Goal: Information Seeking & Learning: Learn about a topic

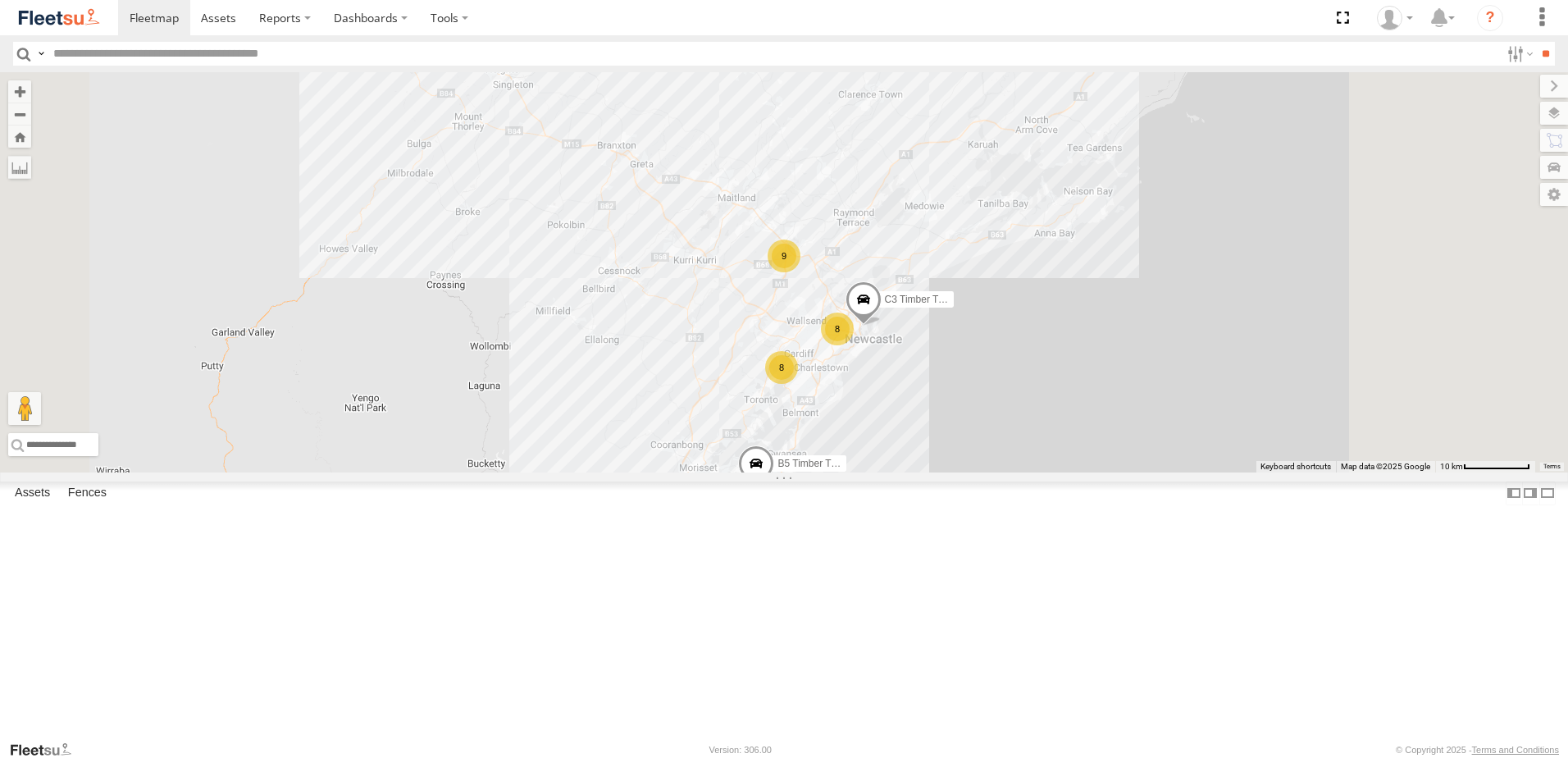
drag, startPoint x: 160, startPoint y: 238, endPoint x: 1060, endPoint y: 509, distance: 939.9
click at [0, 0] on div "LX1 Express Ute" at bounding box center [0, 0] width 0 height 0
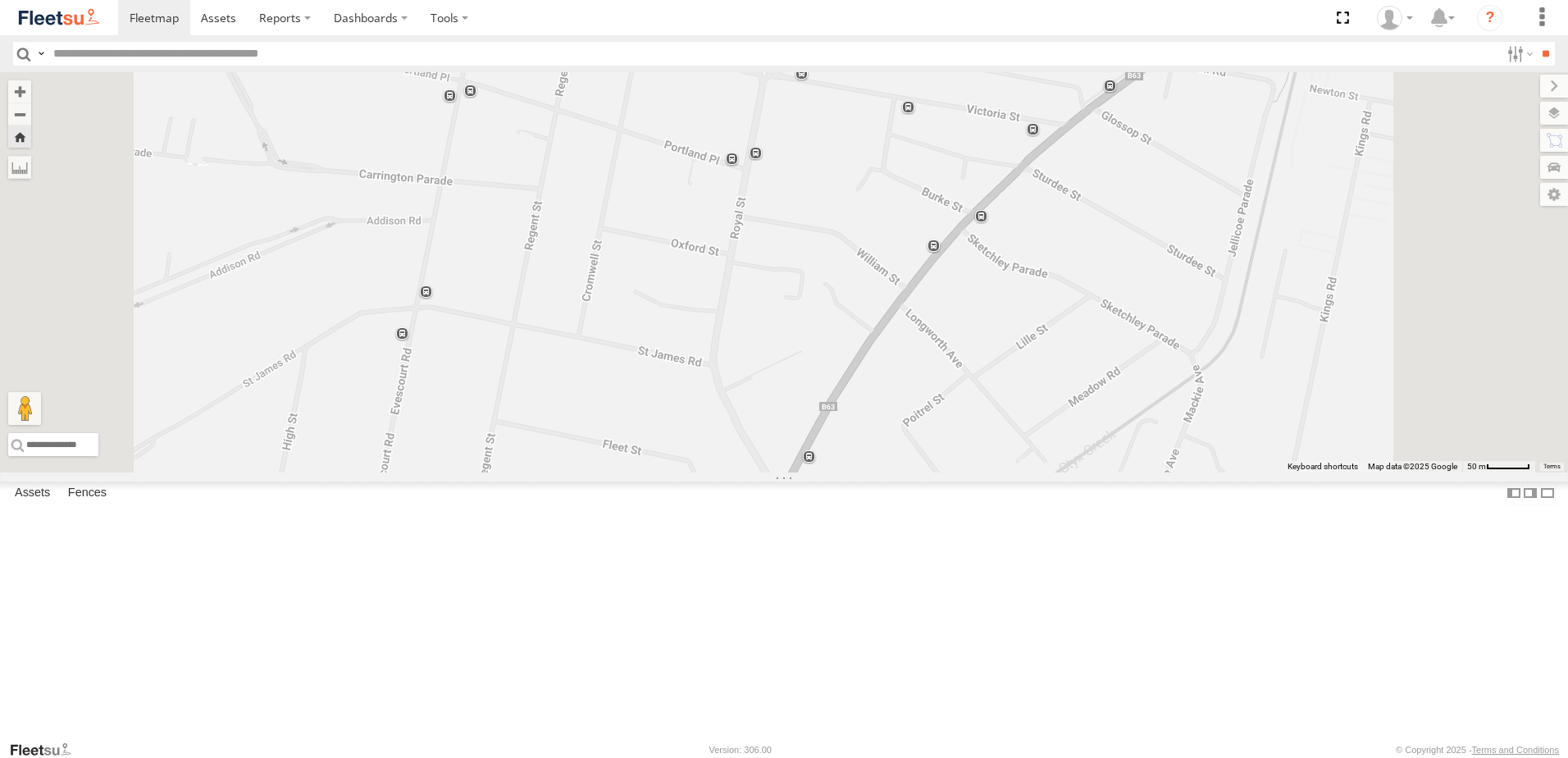
drag, startPoint x: 238, startPoint y: 241, endPoint x: 385, endPoint y: 234, distance: 147.2
click at [0, 0] on span at bounding box center [0, 0] width 0 height 0
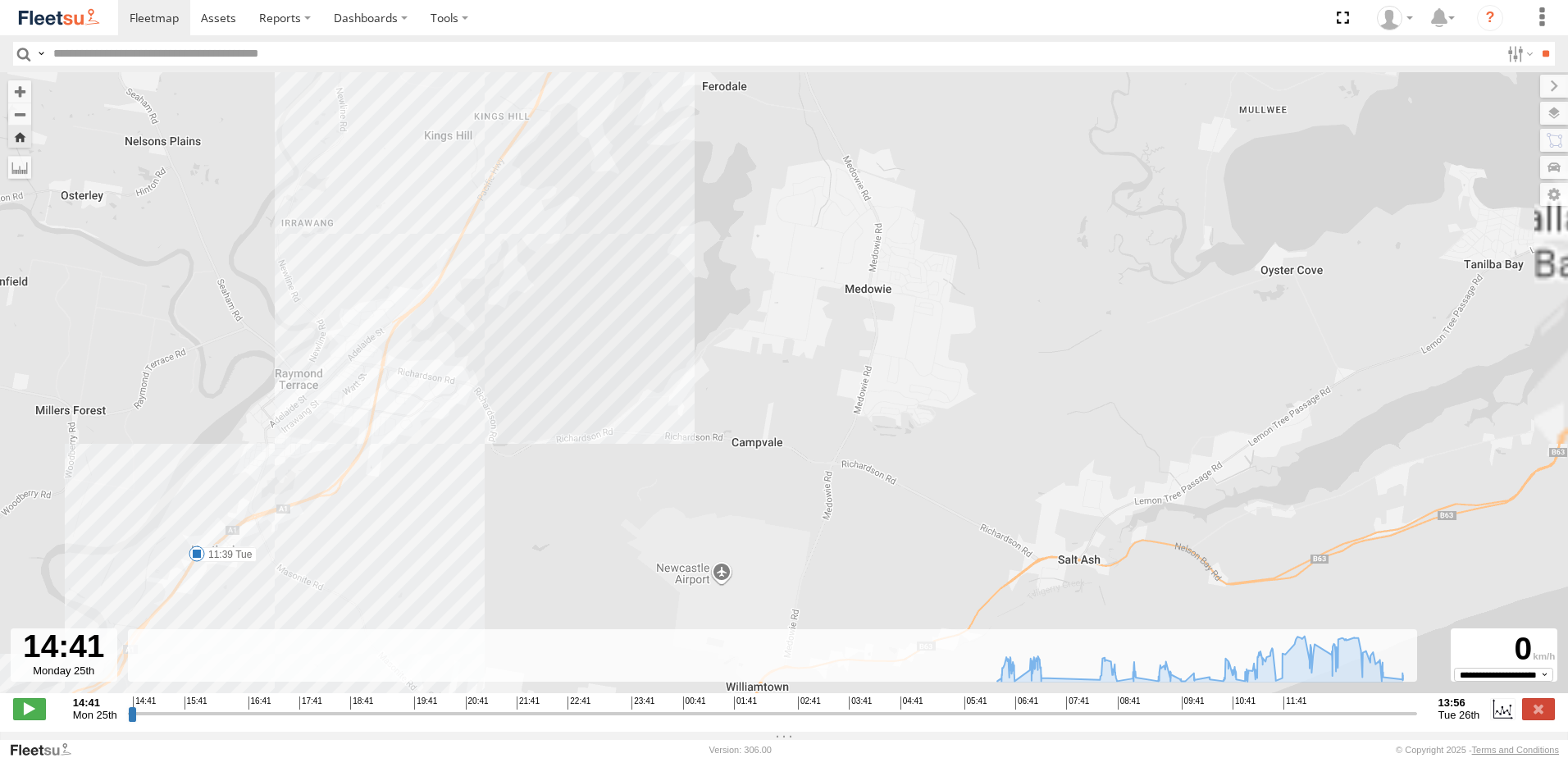
drag, startPoint x: 604, startPoint y: 283, endPoint x: 565, endPoint y: 351, distance: 78.4
click at [565, 351] on div "LX1 Express Ute 06:45 Tue 06:51 Tue 07:05 Tue 07:08 Tue 08:37 Tue 08:46 Tue 08:…" at bounding box center [784, 391] width 1568 height 638
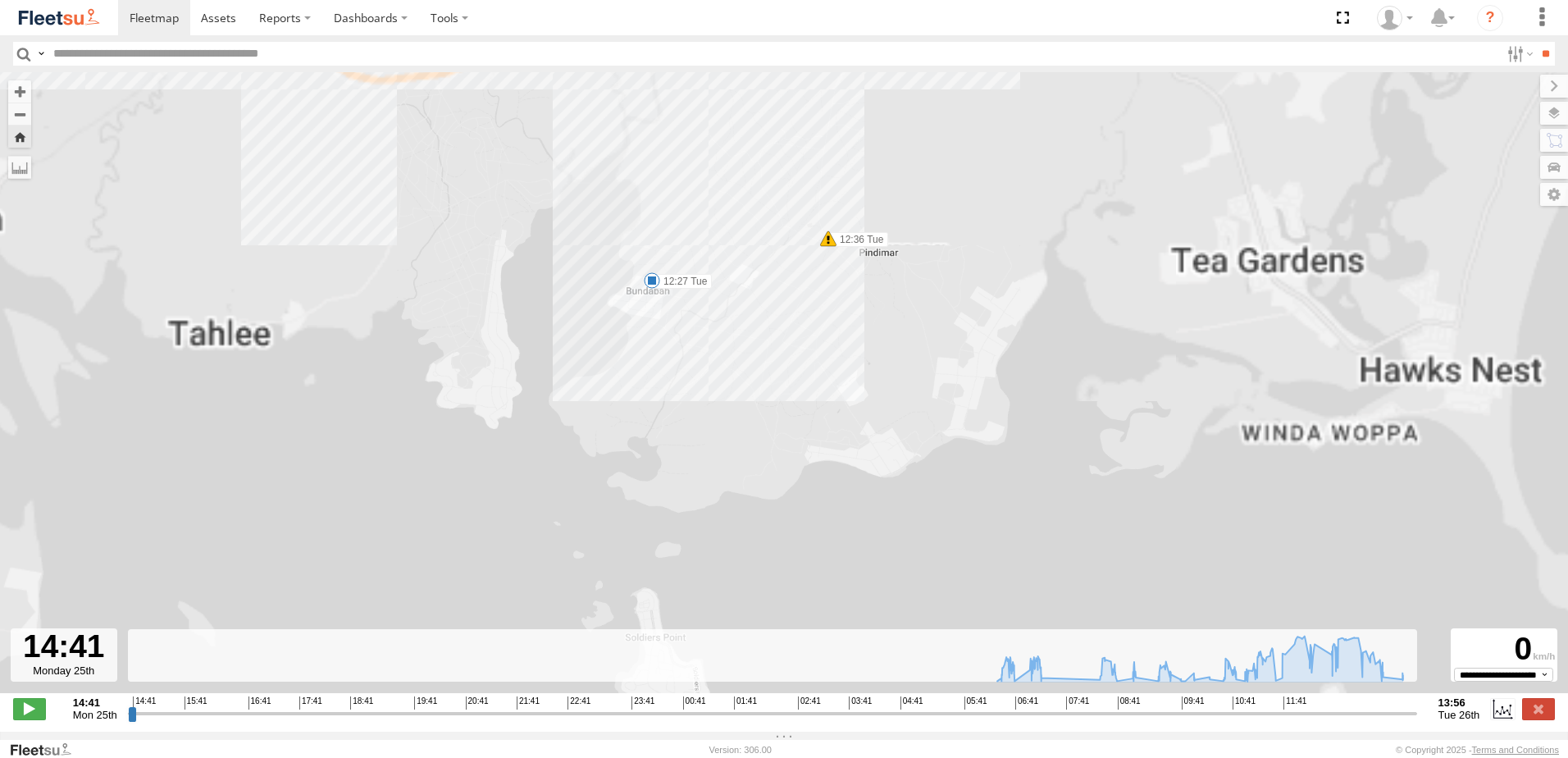
drag, startPoint x: 904, startPoint y: 155, endPoint x: 864, endPoint y: 339, distance: 188.3
click at [864, 339] on div "LX1 Express Ute 06:45 Tue 06:51 Tue 07:05 Tue 07:08 Tue 08:37 Tue 08:46 Tue 08:…" at bounding box center [784, 391] width 1568 height 638
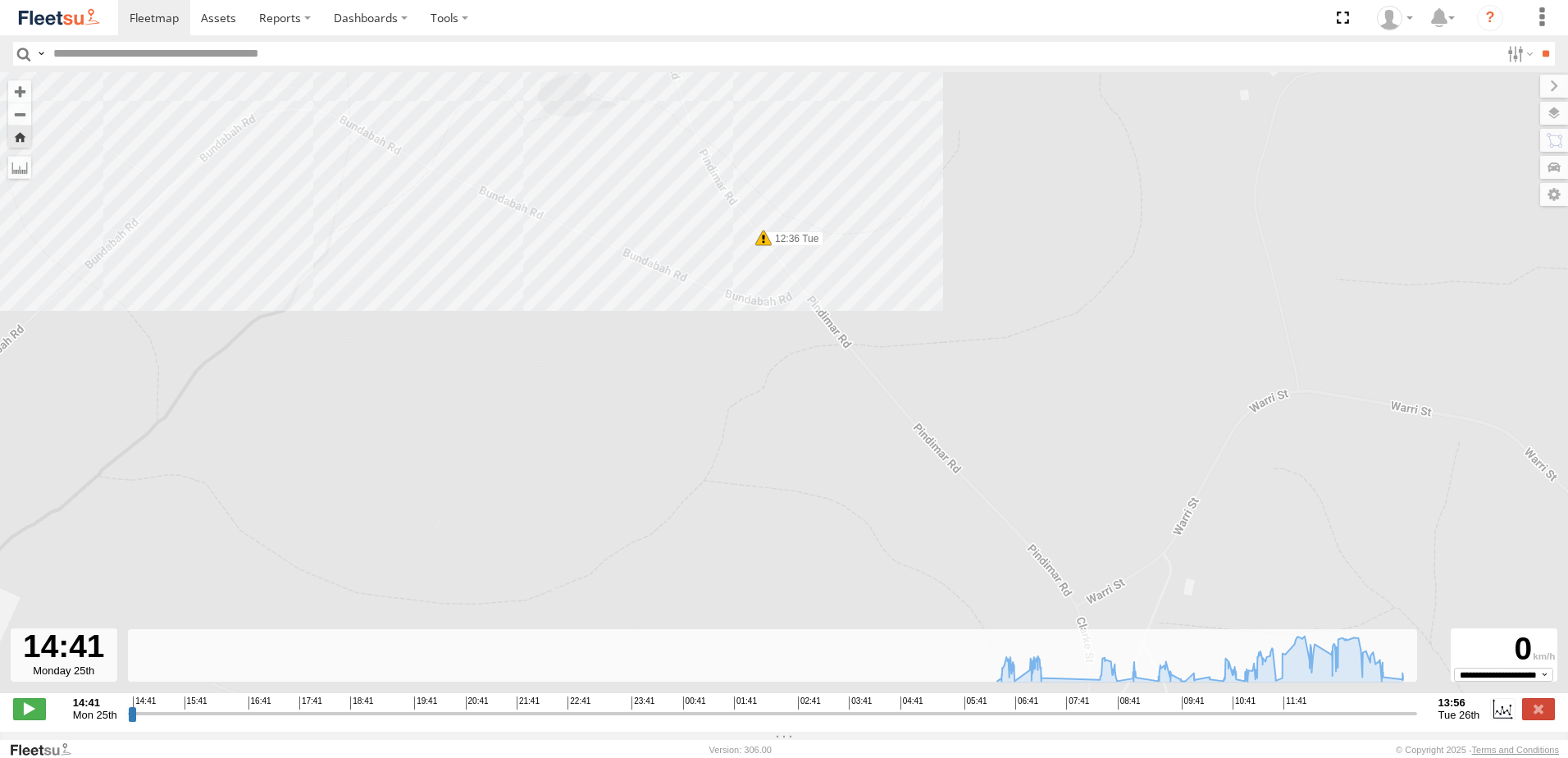
drag, startPoint x: 763, startPoint y: 123, endPoint x: 767, endPoint y: 250, distance: 127.1
click at [766, 299] on div "LX1 Express Ute 06:45 Tue 06:51 Tue 07:05 Tue 07:08 Tue 08:37 Tue 08:46 Tue 08:…" at bounding box center [784, 391] width 1568 height 638
click at [766, 237] on span at bounding box center [764, 232] width 16 height 16
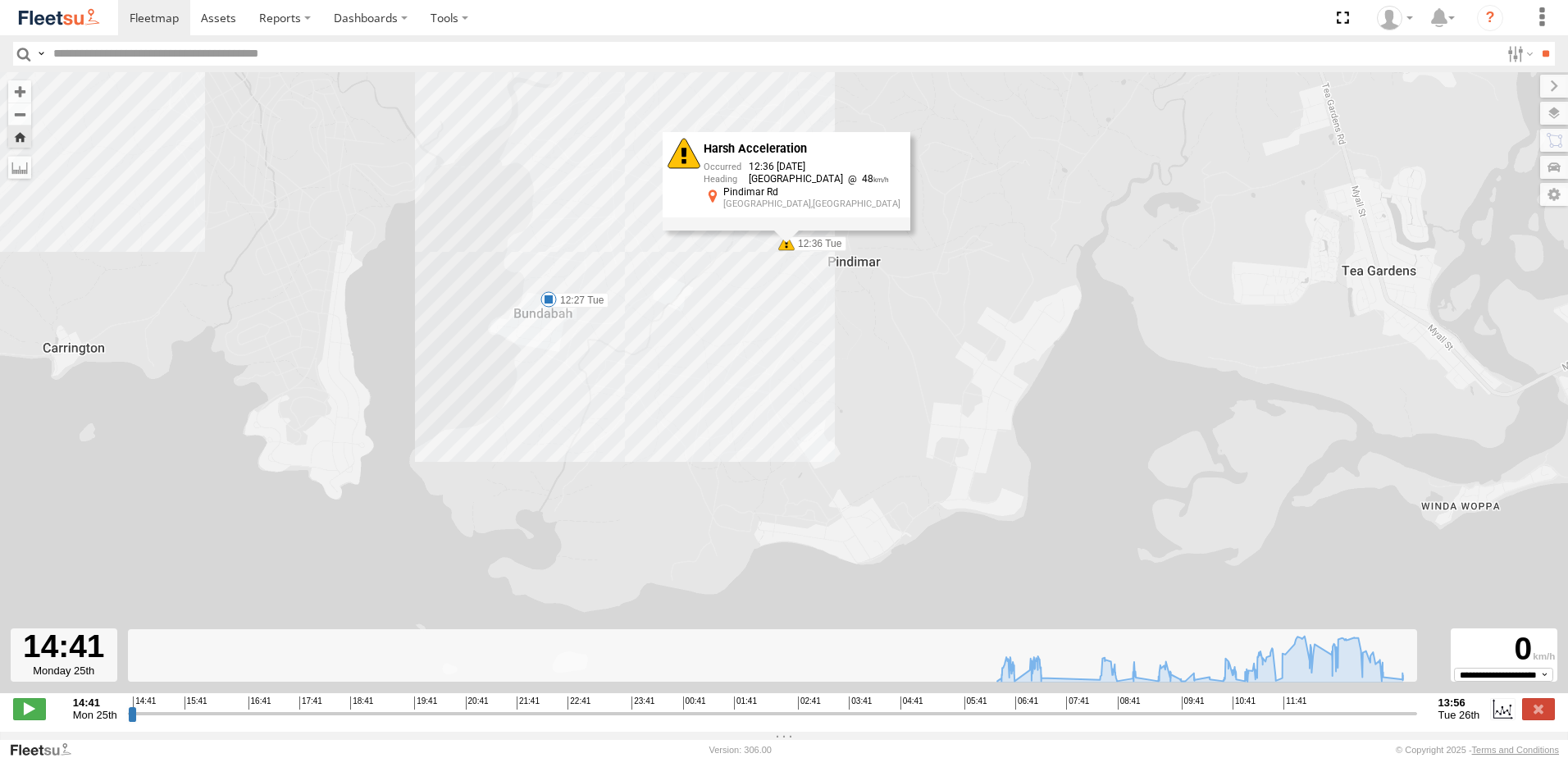
click at [875, 254] on div "LX1 Express Ute 06:45 Tue 06:51 Tue 07:05 Tue 07:08 Tue 08:37 Tue 08:46 Tue 08:…" at bounding box center [784, 391] width 1568 height 638
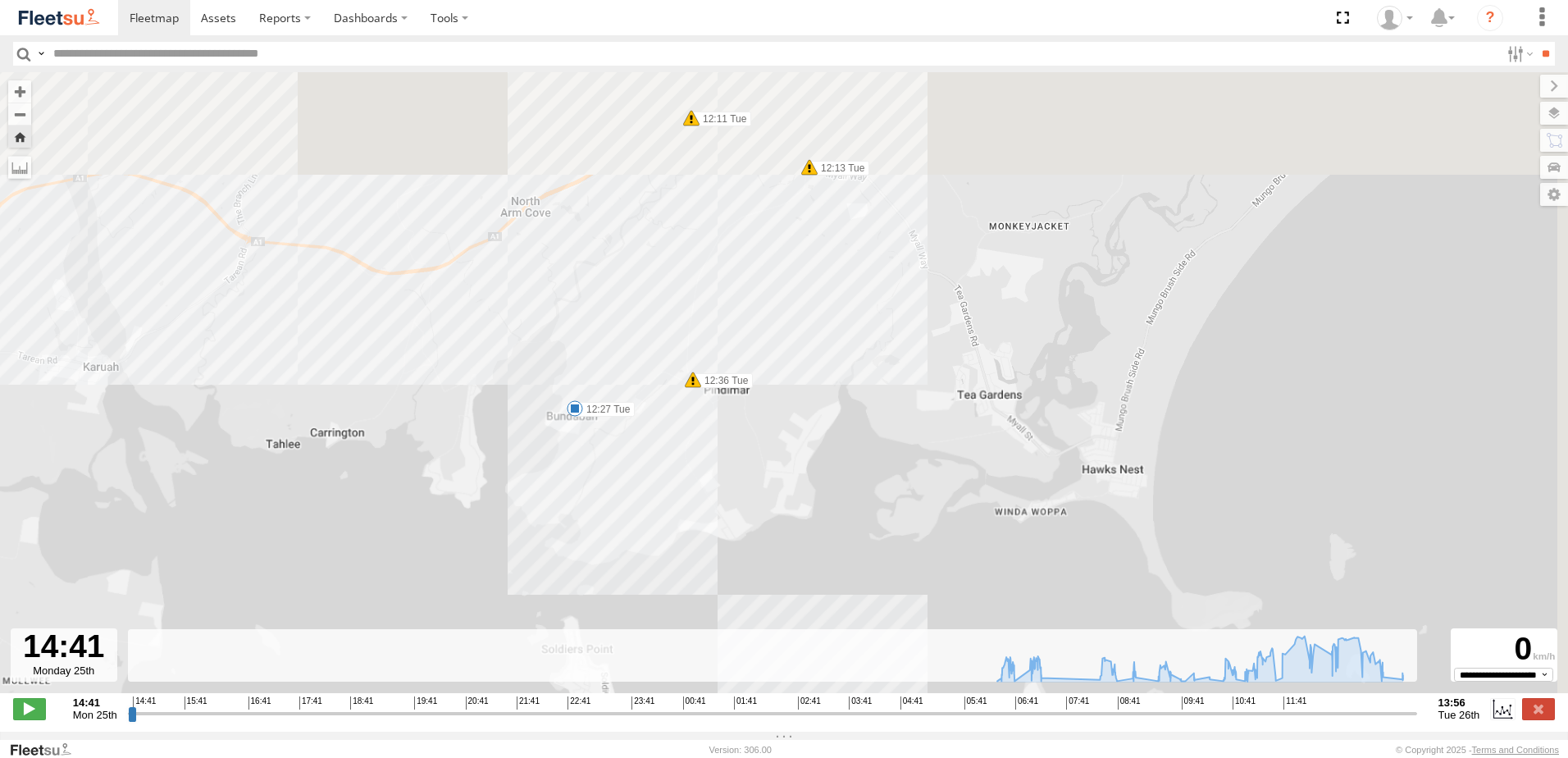
drag, startPoint x: 801, startPoint y: 212, endPoint x: 686, endPoint y: 399, distance: 219.5
click at [686, 399] on div "LX1 Express Ute 06:45 Tue 06:51 Tue 07:05 Tue 07:08 Tue 08:37 Tue 08:46 Tue 08:…" at bounding box center [784, 391] width 1568 height 638
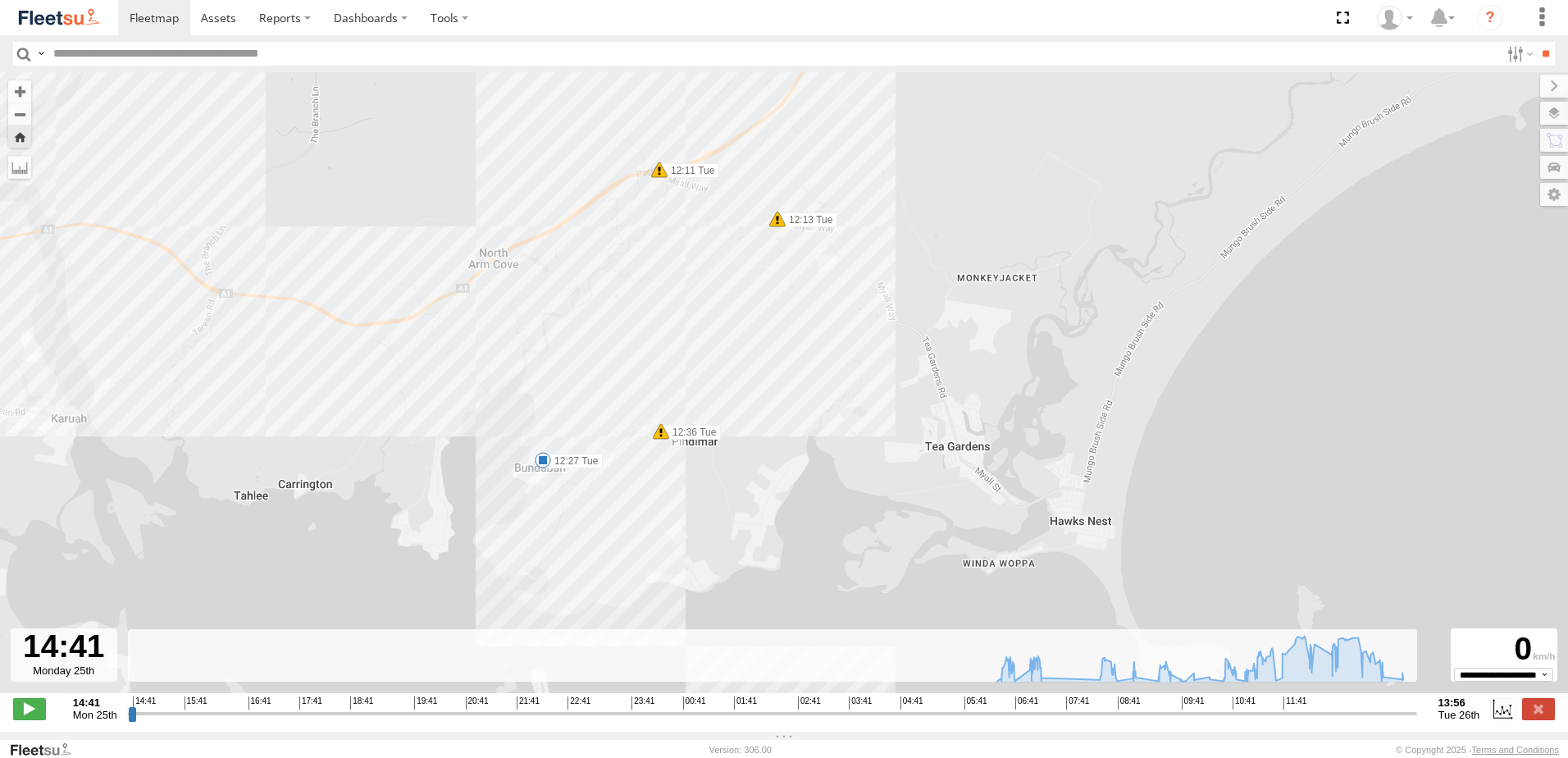
click at [773, 218] on span at bounding box center [777, 219] width 16 height 16
click at [773, 207] on div "Harsh Right Cornering 12:13 [DATE] South West 22 Pindimar Rd Tea Gardens,NSW" at bounding box center [777, 157] width 248 height 99
click at [662, 170] on span at bounding box center [659, 169] width 16 height 16
click at [662, 158] on div "Harsh Right Cornering 12:11 [DATE] South [STREET_ADDRESS]" at bounding box center [659, 109] width 248 height 99
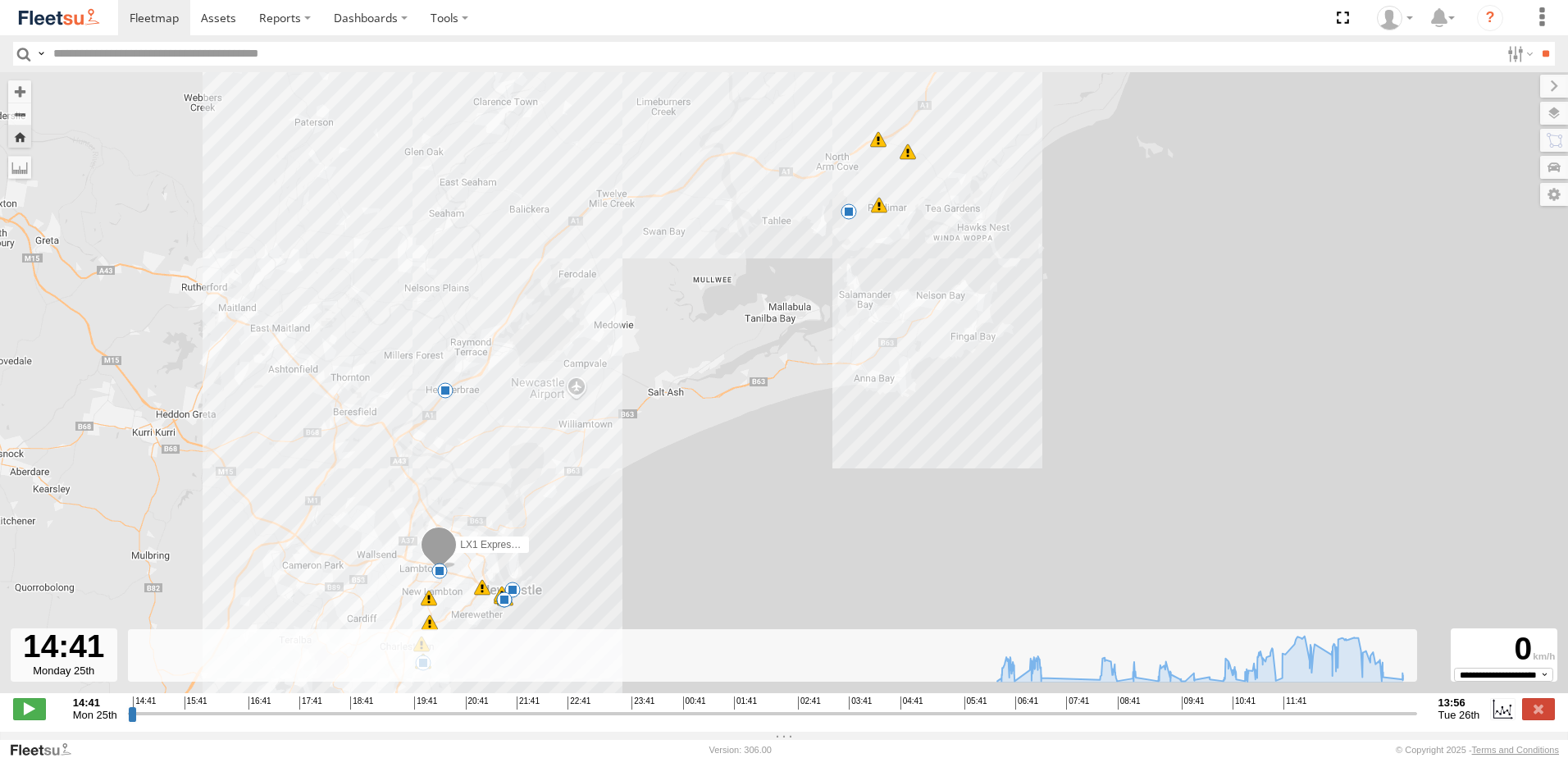
drag, startPoint x: 378, startPoint y: 287, endPoint x: 712, endPoint y: 159, distance: 357.7
click at [704, 168] on div "LX1 Express Ute 06:45 Tue 06:51 Tue 07:05 Tue 07:08 Tue 08:37 Tue 08:46 Tue 08:…" at bounding box center [784, 391] width 1568 height 638
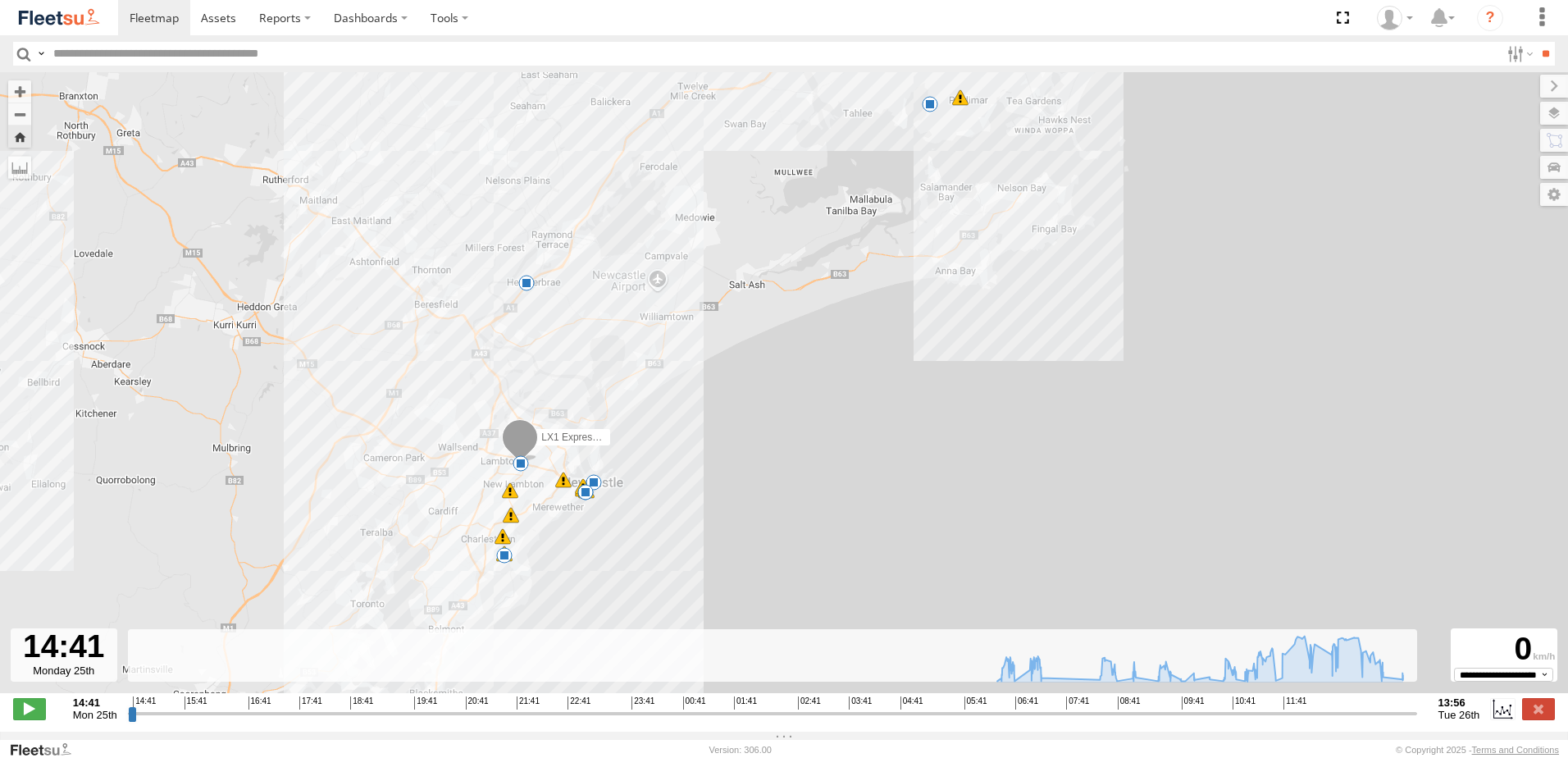
drag, startPoint x: 568, startPoint y: 358, endPoint x: 624, endPoint y: 174, distance: 192.3
click at [624, 177] on div "LX1 Express Ute 06:45 Tue 06:51 Tue 07:05 Tue 07:08 Tue 08:37 Tue 08:46 Tue 08:…" at bounding box center [784, 391] width 1568 height 638
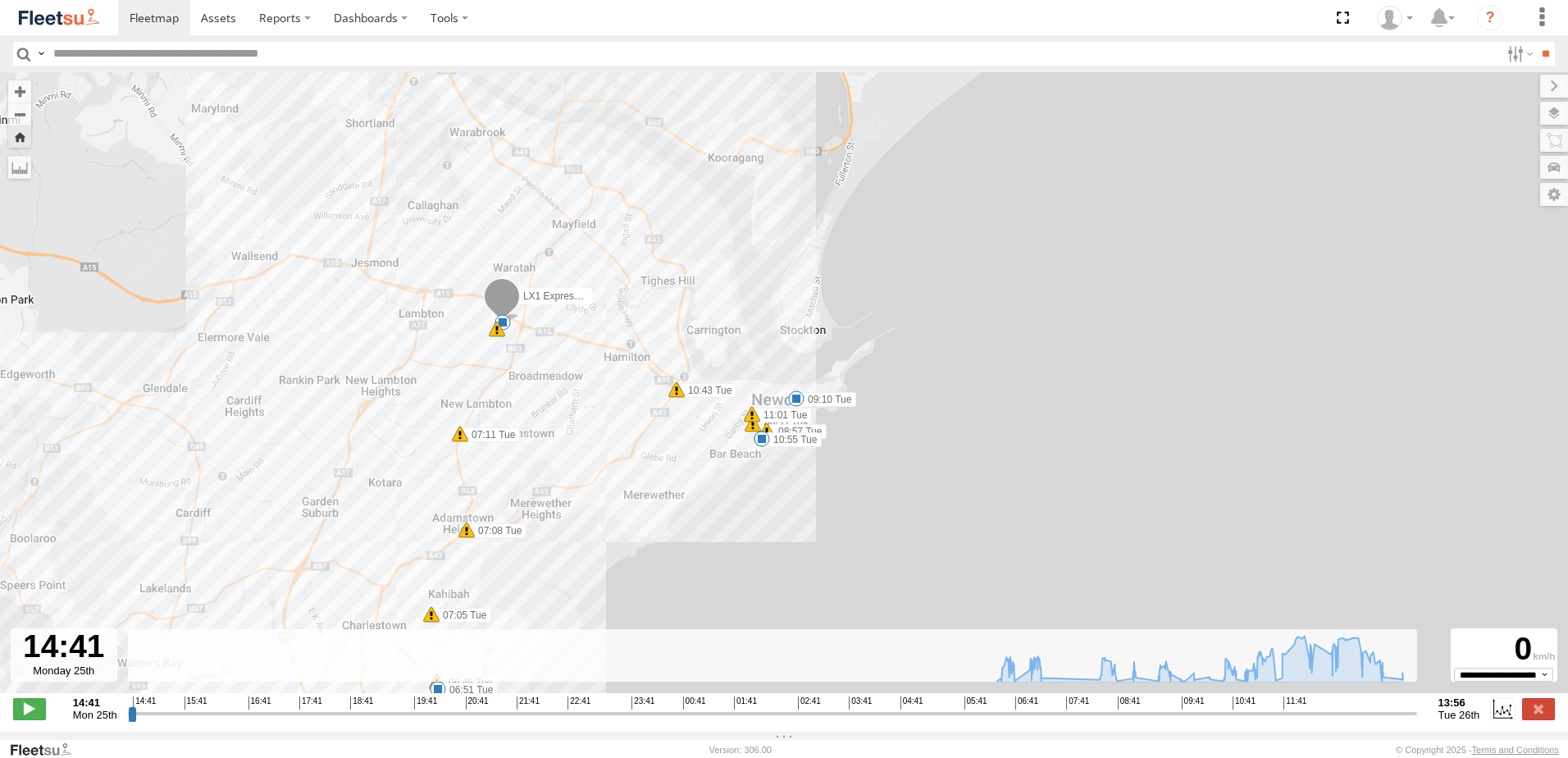
drag, startPoint x: 491, startPoint y: 488, endPoint x: 517, endPoint y: 359, distance: 131.6
click at [517, 363] on div "LX1 Express Ute 06:45 Tue 06:51 Tue 07:05 Tue 07:08 Tue 08:37 Tue 08:46 Tue 08:…" at bounding box center [784, 391] width 1568 height 638
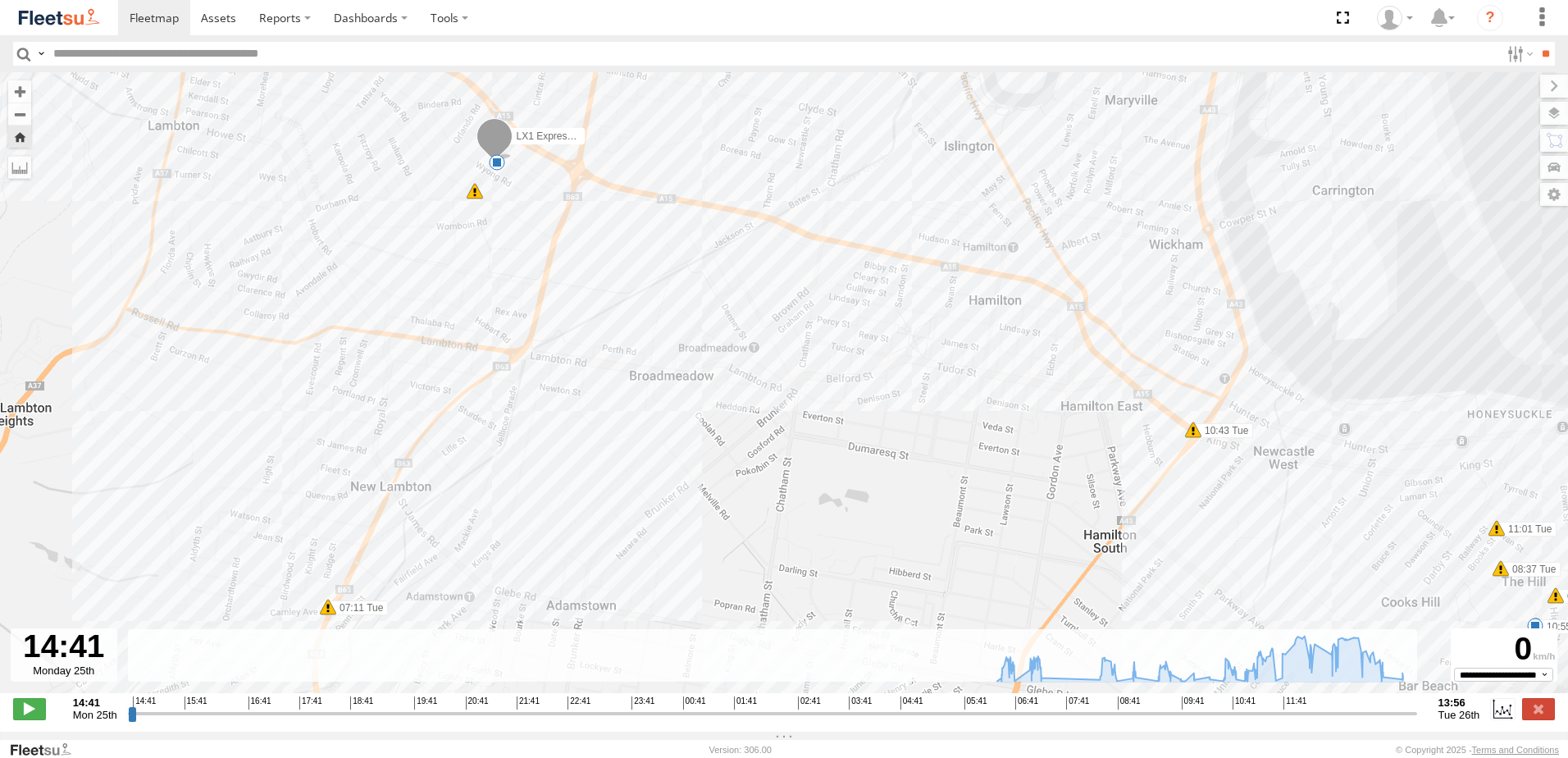
click at [476, 193] on div "5" at bounding box center [474, 191] width 16 height 16
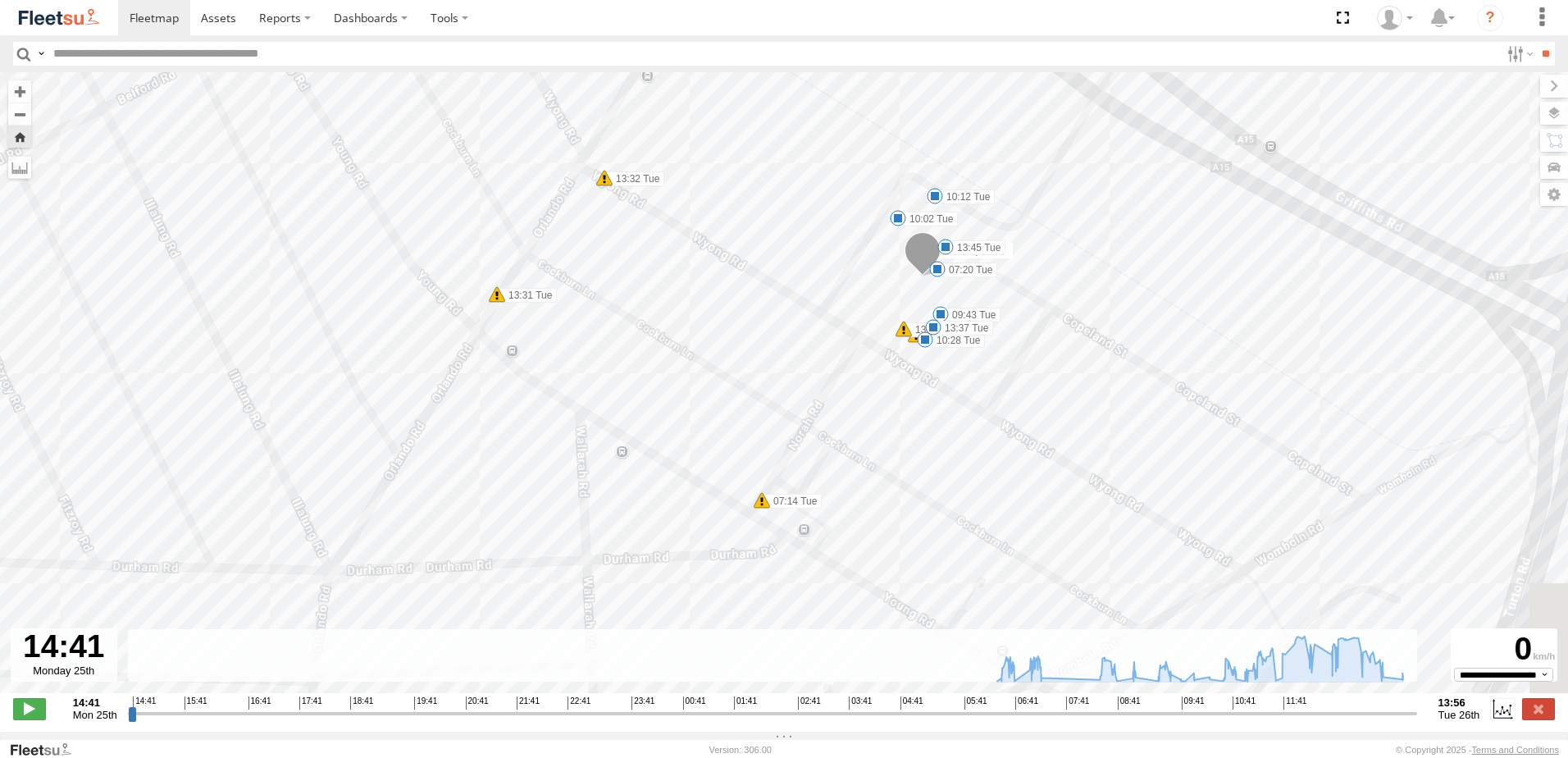
drag, startPoint x: 932, startPoint y: 493, endPoint x: 807, endPoint y: 400, distance: 155.8
click at [818, 400] on div "LX1 Express Ute 06:45 Tue 06:51 Tue 07:05 Tue 07:08 Tue 08:37 Tue 08:46 Tue 08:…" at bounding box center [784, 391] width 1568 height 638
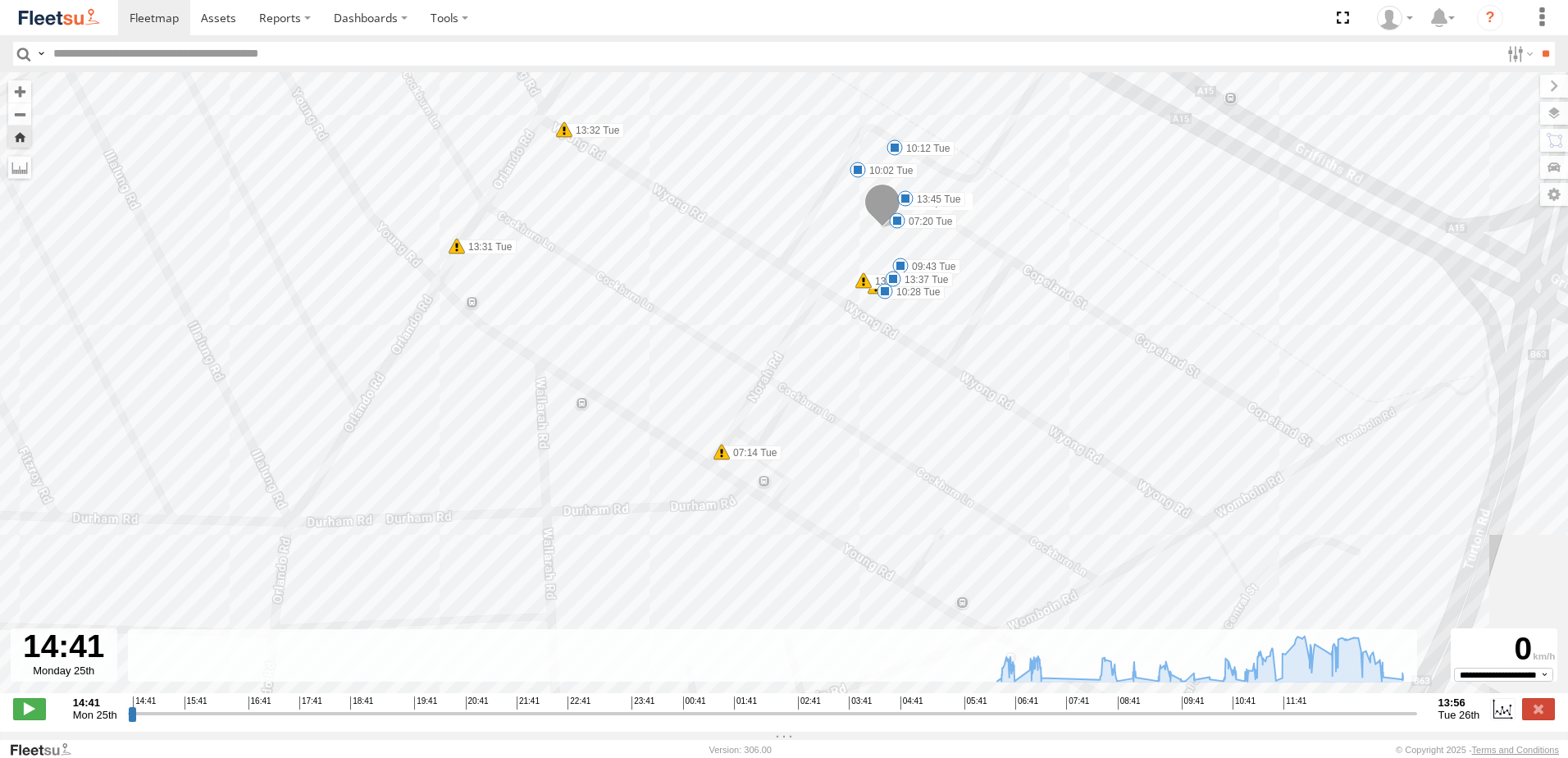
click at [721, 460] on span at bounding box center [721, 451] width 16 height 16
click at [721, 440] on div "Harsh Right Cornering 07:14 [DATE] North [STREET_ADDRESS]" at bounding box center [721, 390] width 248 height 99
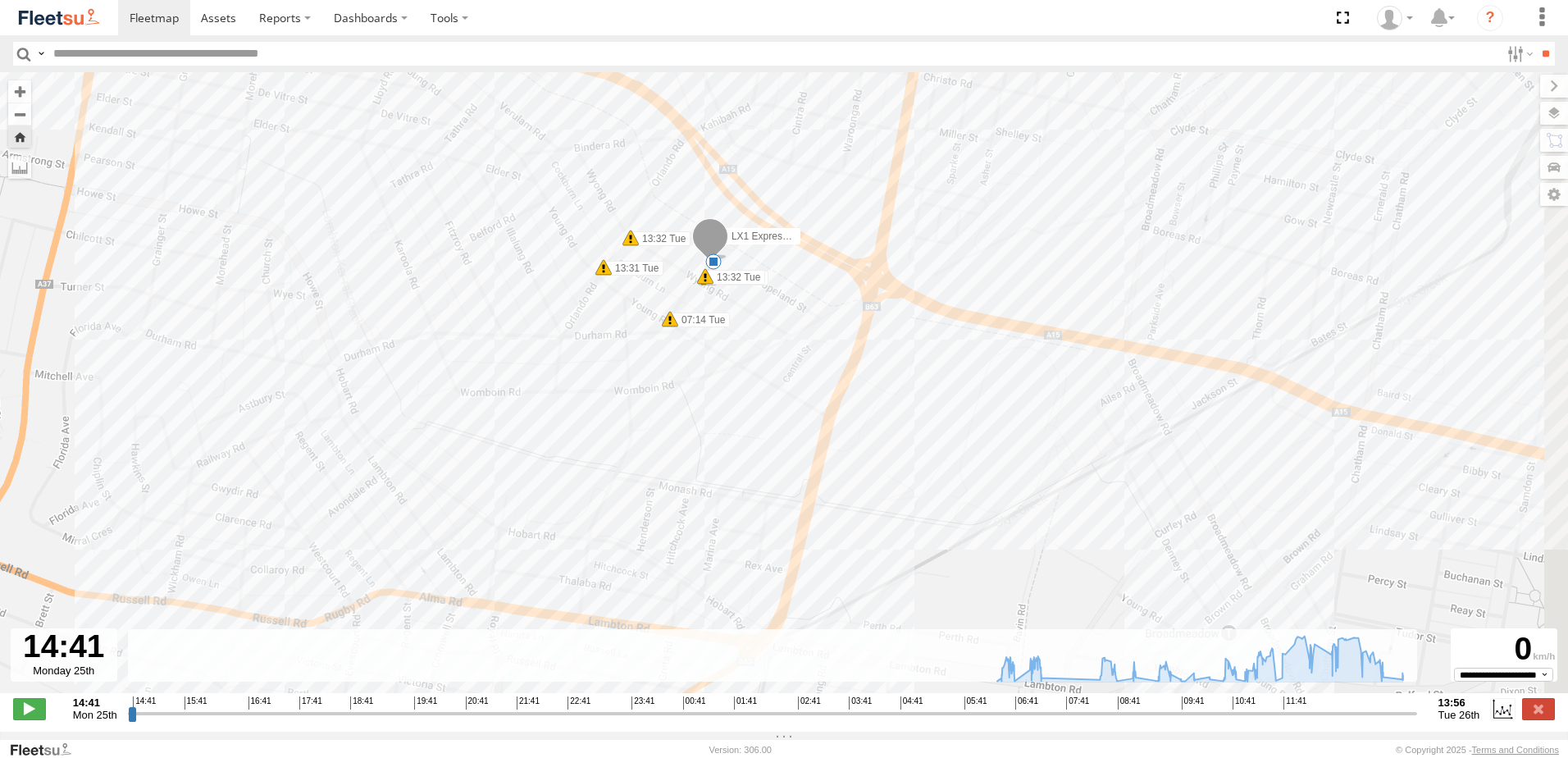
drag, startPoint x: 1083, startPoint y: 550, endPoint x: 952, endPoint y: 442, distance: 169.8
click at [952, 442] on div "LX1 Express Ute 06:45 Tue 06:51 Tue 07:05 Tue 07:08 Tue 08:37 Tue 08:46 Tue 08:…" at bounding box center [784, 391] width 1568 height 638
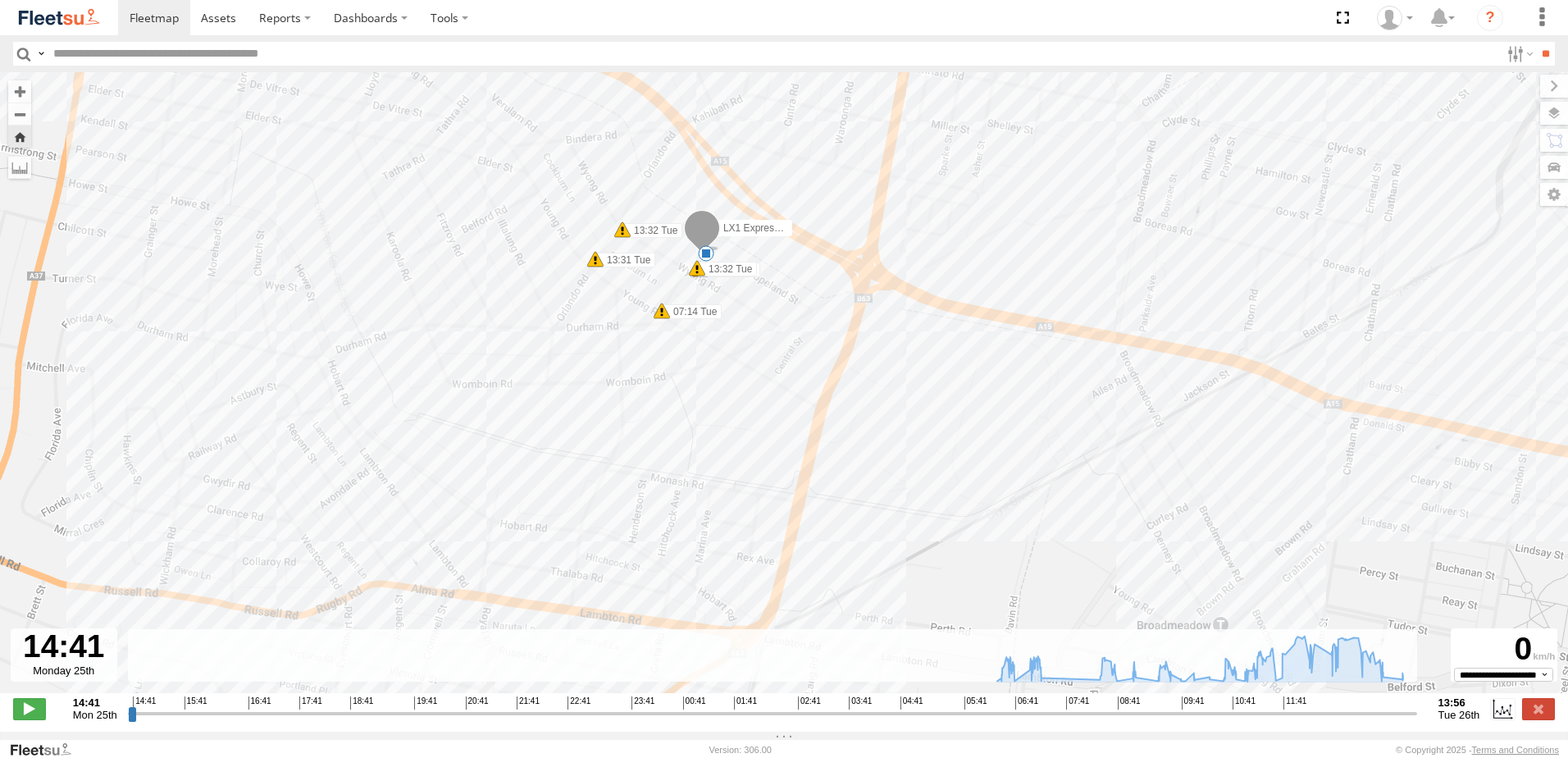
click at [614, 234] on span at bounding box center [622, 229] width 16 height 16
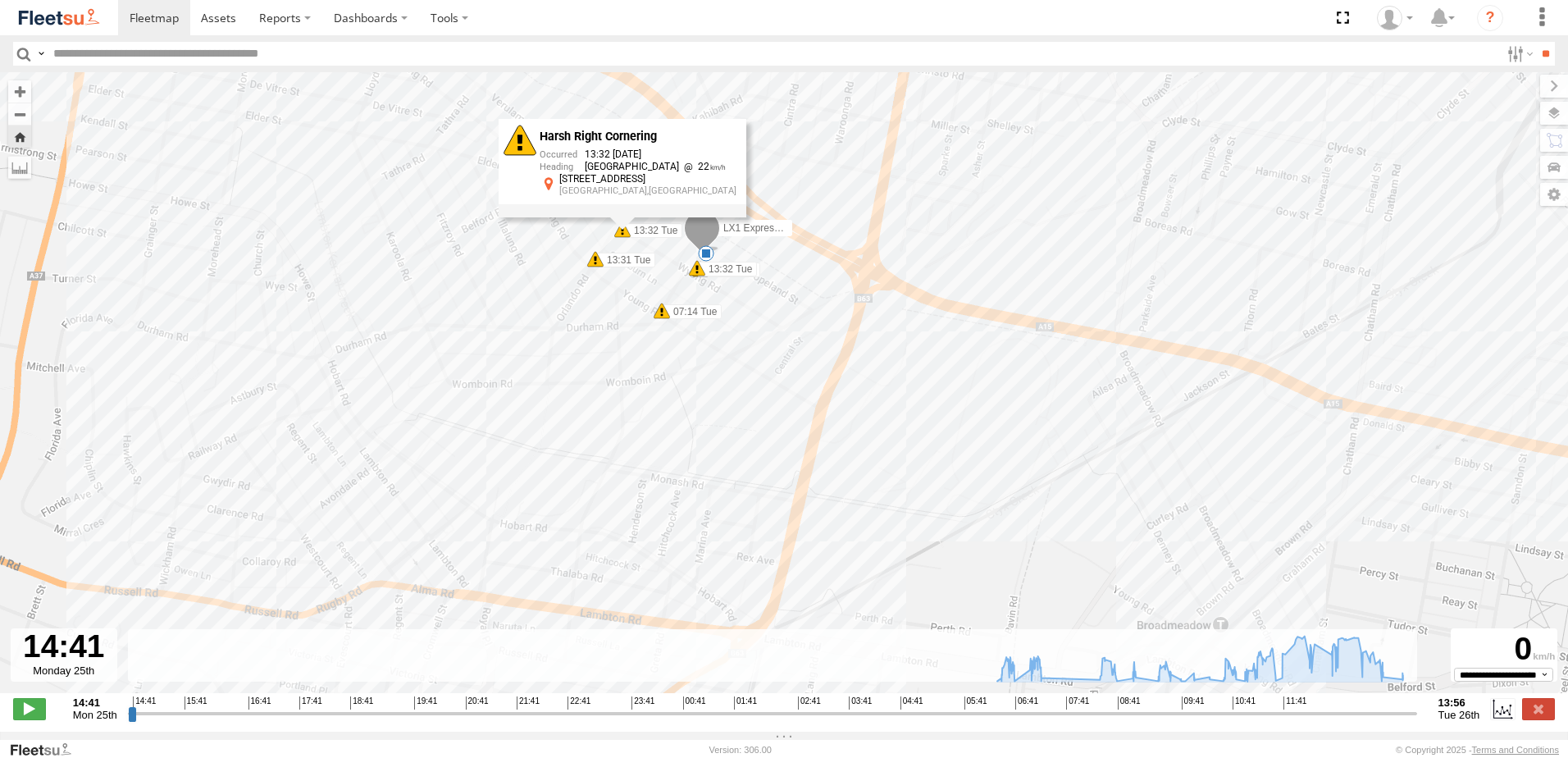
click at [594, 259] on span at bounding box center [595, 259] width 16 height 16
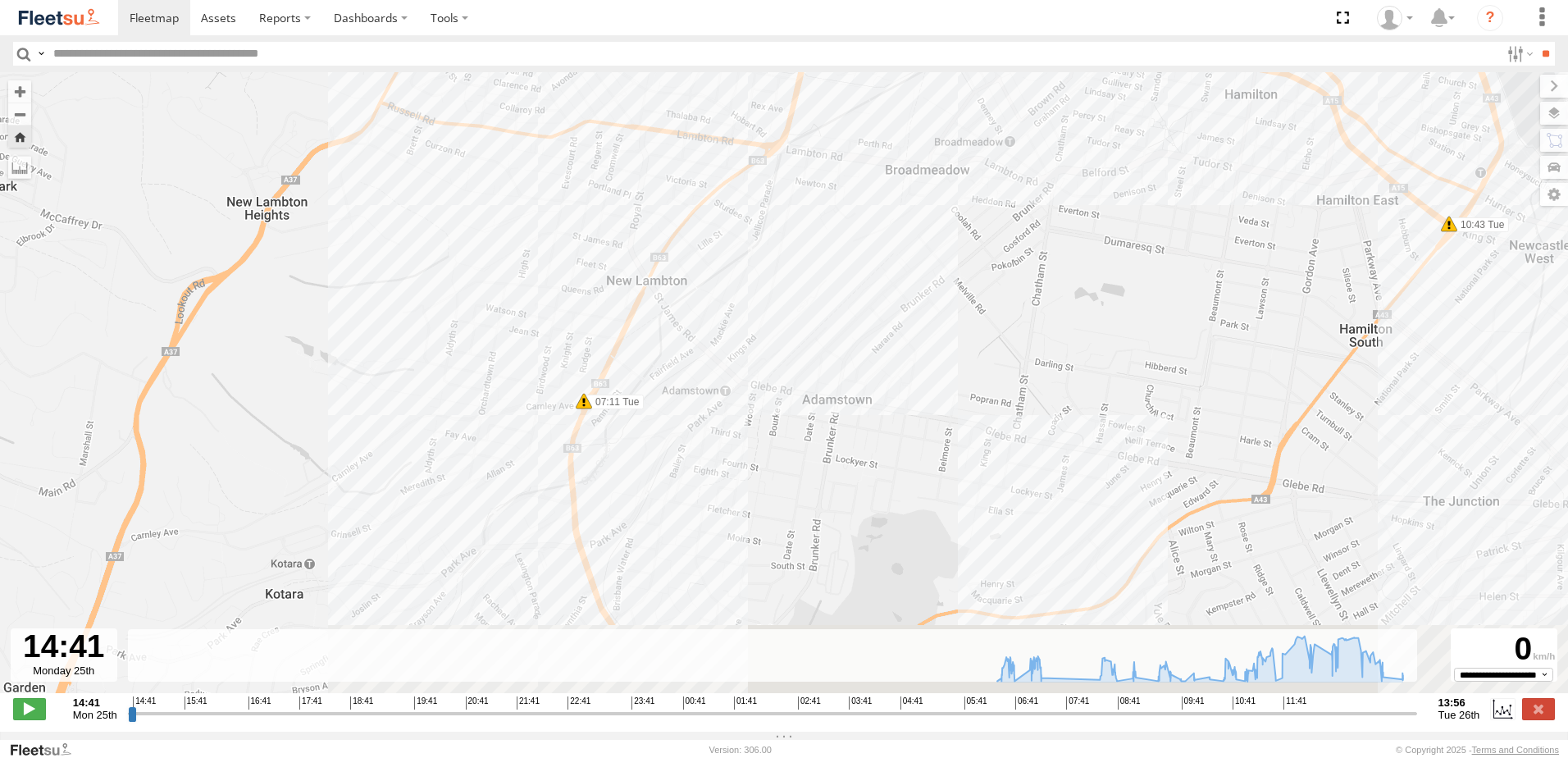
drag, startPoint x: 812, startPoint y: 418, endPoint x: 784, endPoint y: 83, distance: 336.2
click at [784, 83] on div "LX1 Express Ute 06:45 Tue 06:51 Tue 07:05 Tue 07:08 Tue 08:37 Tue 08:46 Tue 08:…" at bounding box center [784, 391] width 1568 height 638
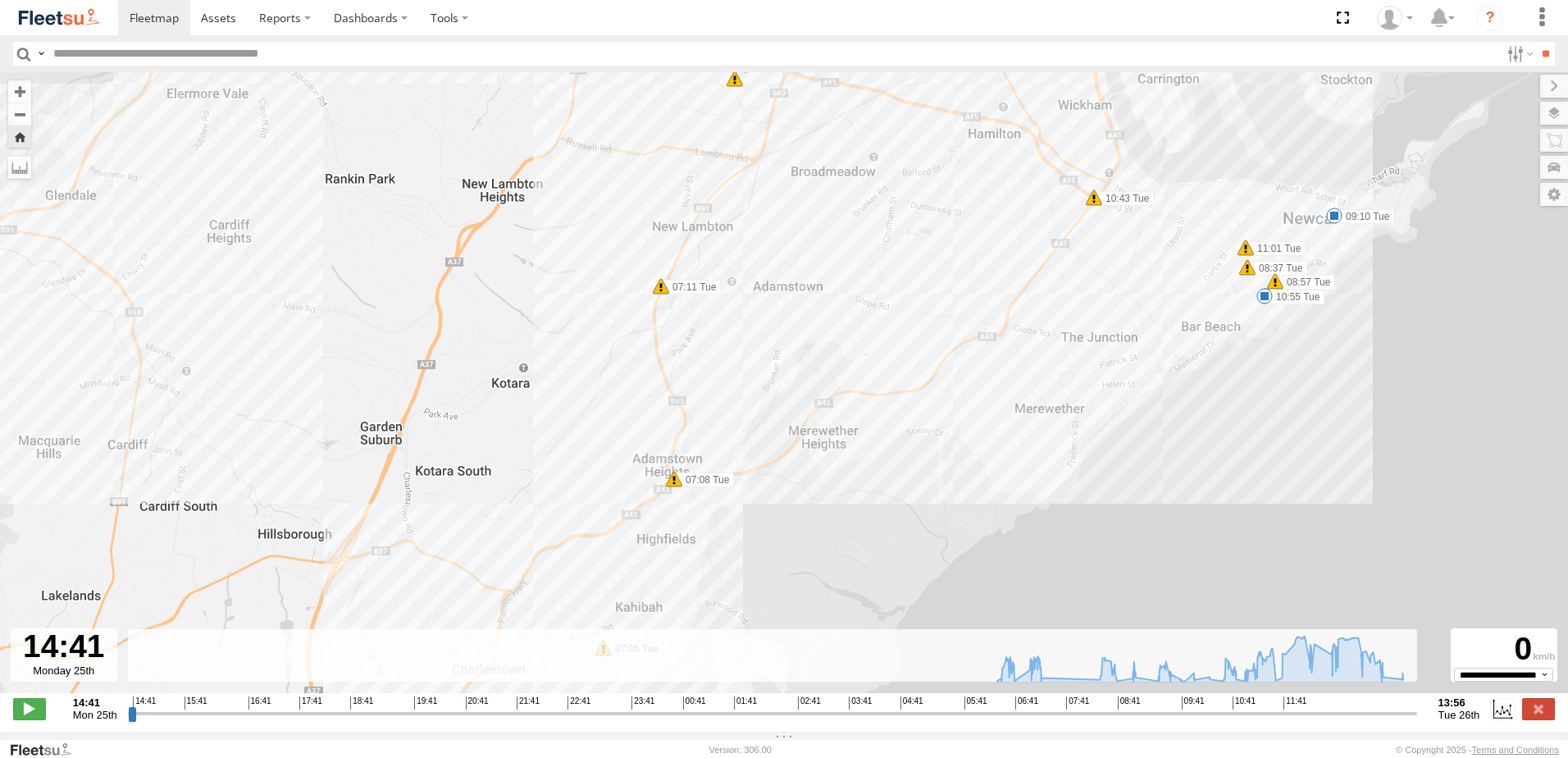
click at [664, 299] on div "LX1 Express Ute 06:45 Tue 06:51 Tue 07:05 Tue 07:08 Tue 08:37 Tue 08:46 Tue 08:…" at bounding box center [784, 391] width 1568 height 638
click at [658, 283] on span at bounding box center [660, 286] width 16 height 16
click at [657, 275] on div "Harsh Right Cornering 07:11 [DATE] North East 28 Bridges Rd New Lambton,NSW" at bounding box center [660, 225] width 248 height 99
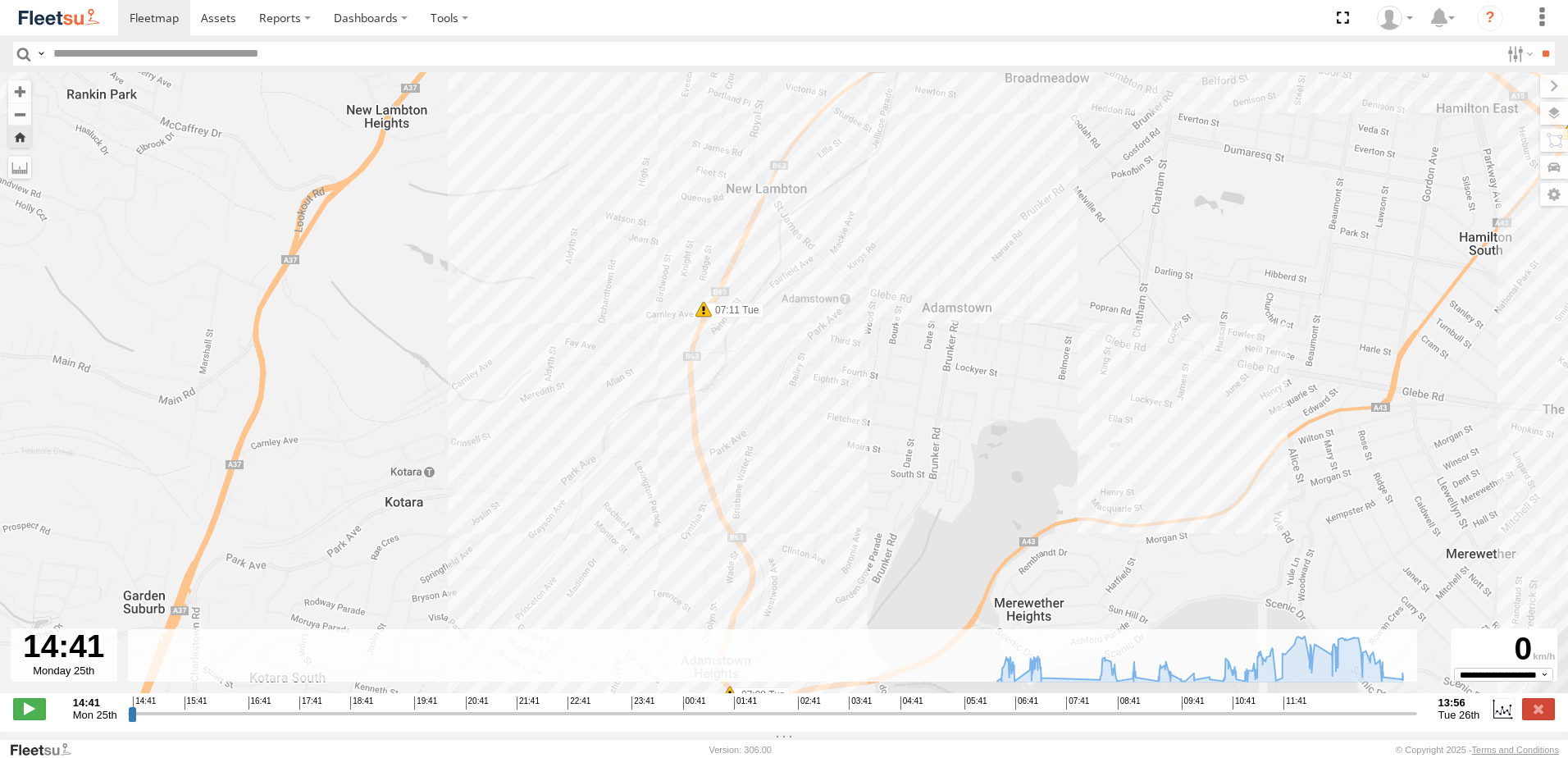
drag, startPoint x: 708, startPoint y: 309, endPoint x: 670, endPoint y: 150, distance: 163.5
click at [695, 301] on span at bounding box center [703, 309] width 16 height 16
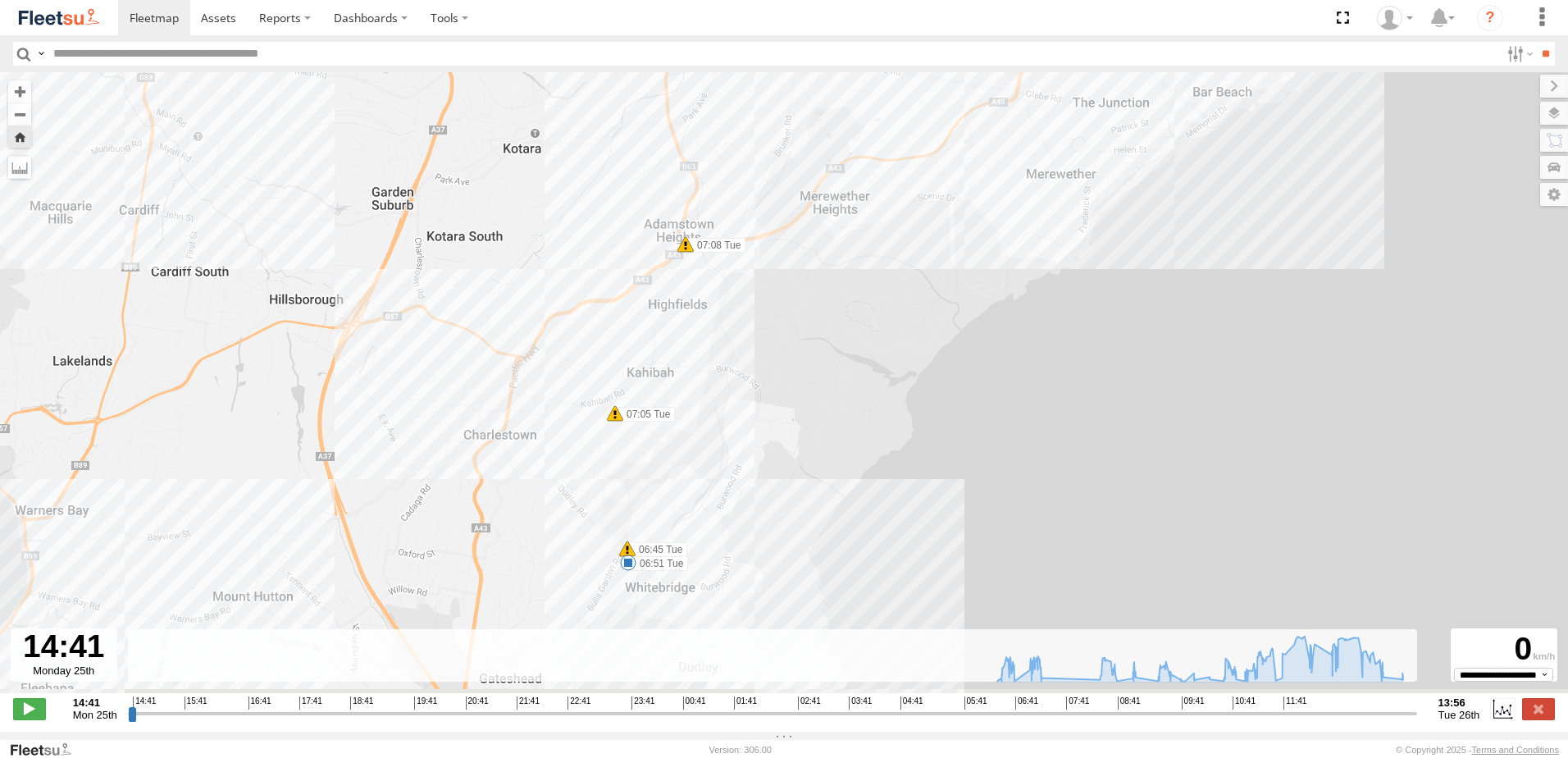
drag, startPoint x: 678, startPoint y: 354, endPoint x: 690, endPoint y: 191, distance: 163.4
click at [688, 201] on div "LX1 Express Ute 06:45 Tue 06:51 Tue 07:05 Tue 07:08 Tue 08:37 Tue 08:46 Tue 08:…" at bounding box center [784, 391] width 1568 height 638
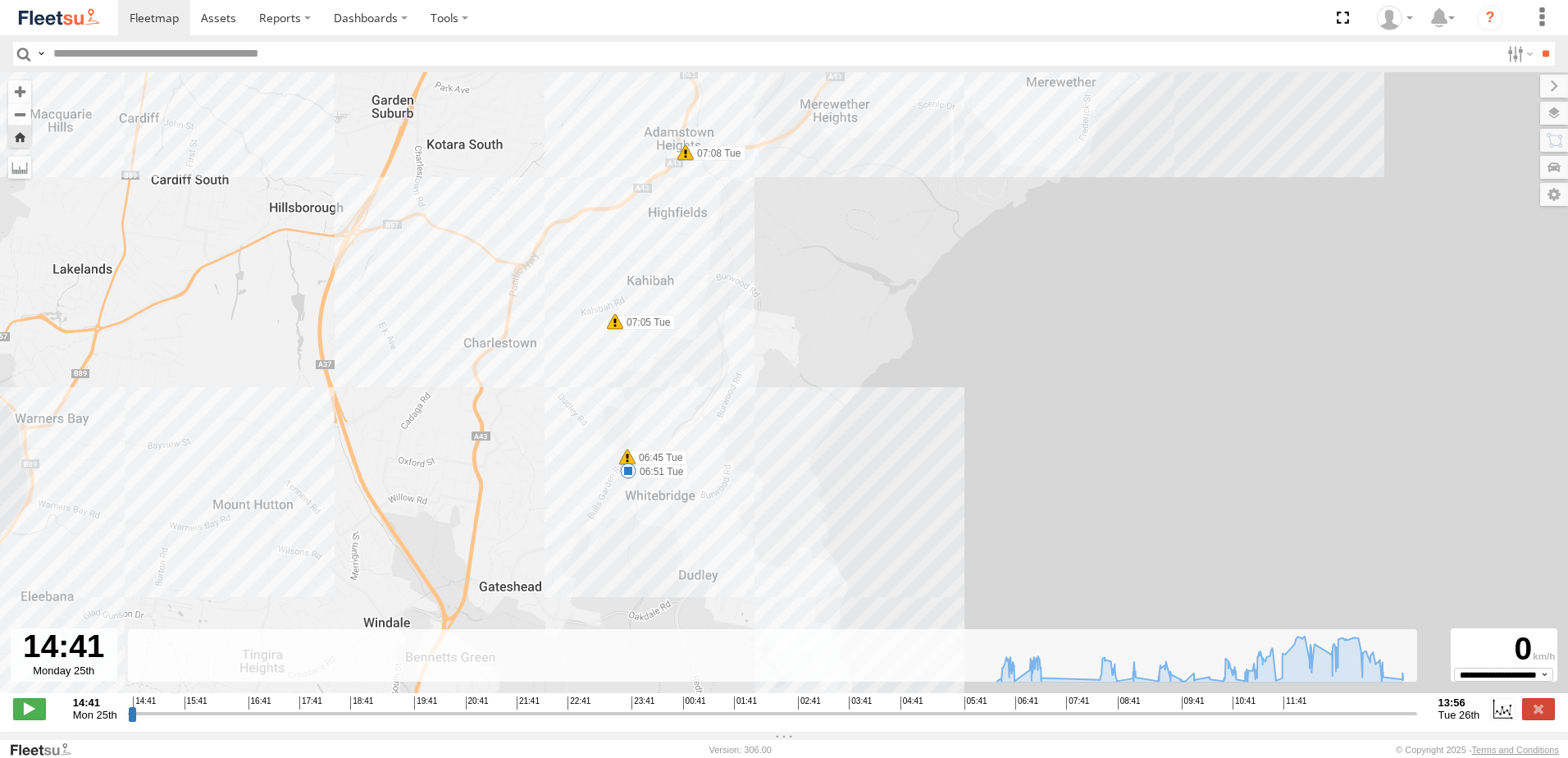
click at [626, 459] on span at bounding box center [627, 456] width 16 height 16
click at [626, 444] on div "Harsh Right Cornering 06:45 [DATE] South West 29 [PERSON_NAME] Whitebridge,NSW" at bounding box center [627, 396] width 248 height 99
click at [614, 322] on span at bounding box center [614, 321] width 16 height 16
click at [779, 345] on div "LX1 Express Ute 06:45 Tue 06:51 Tue 07:05 Tue 07:08 Tue 08:37 Tue 08:46 Tue 08:…" at bounding box center [784, 391] width 1568 height 638
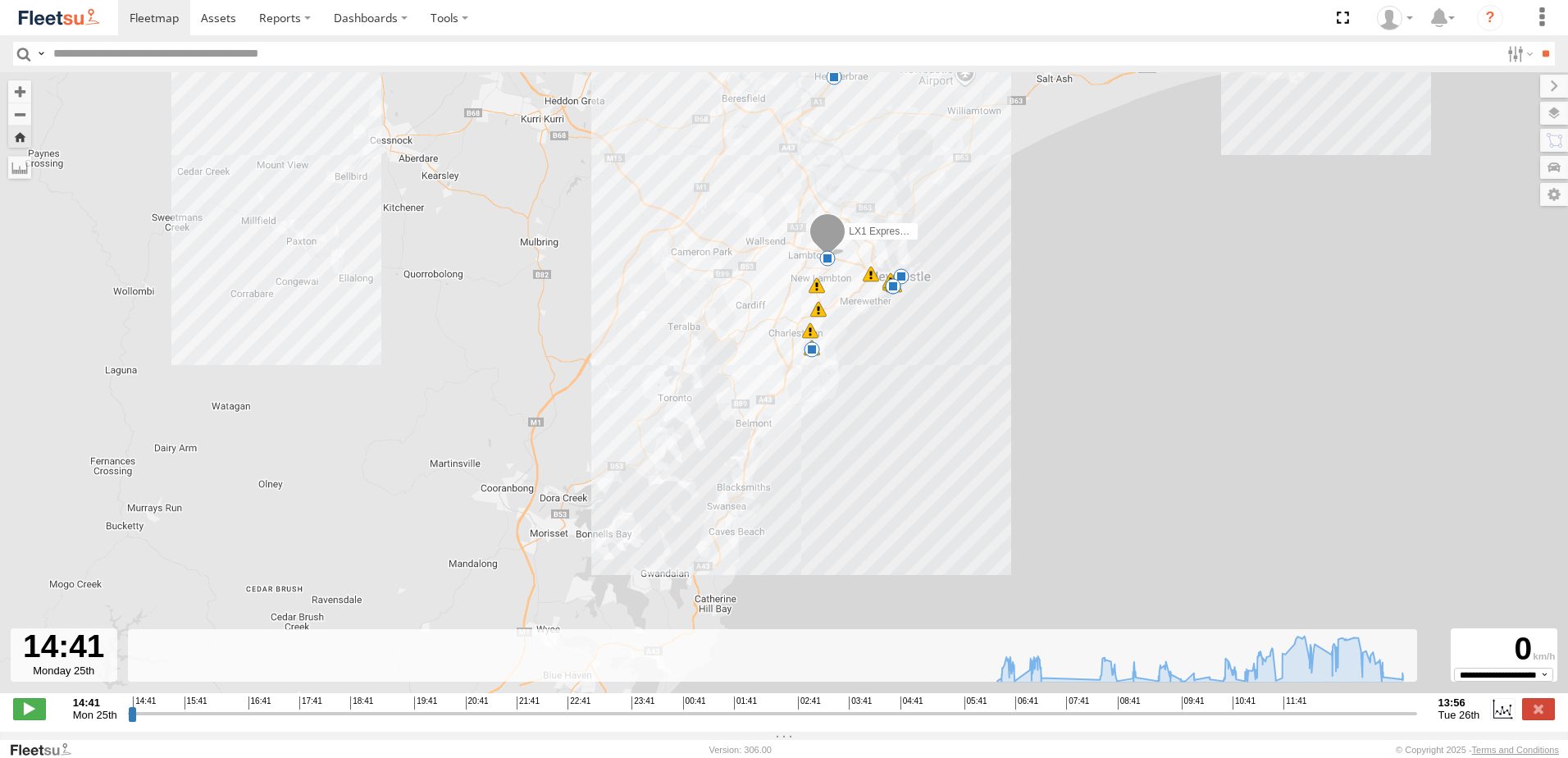
drag, startPoint x: 909, startPoint y: 235, endPoint x: 860, endPoint y: 274, distance: 62.6
click at [860, 274] on div "LX1 Express Ute 06:45 Tue 06:51 Tue 07:05 Tue 07:08 Tue 08:37 Tue 08:46 Tue 08:…" at bounding box center [784, 391] width 1568 height 638
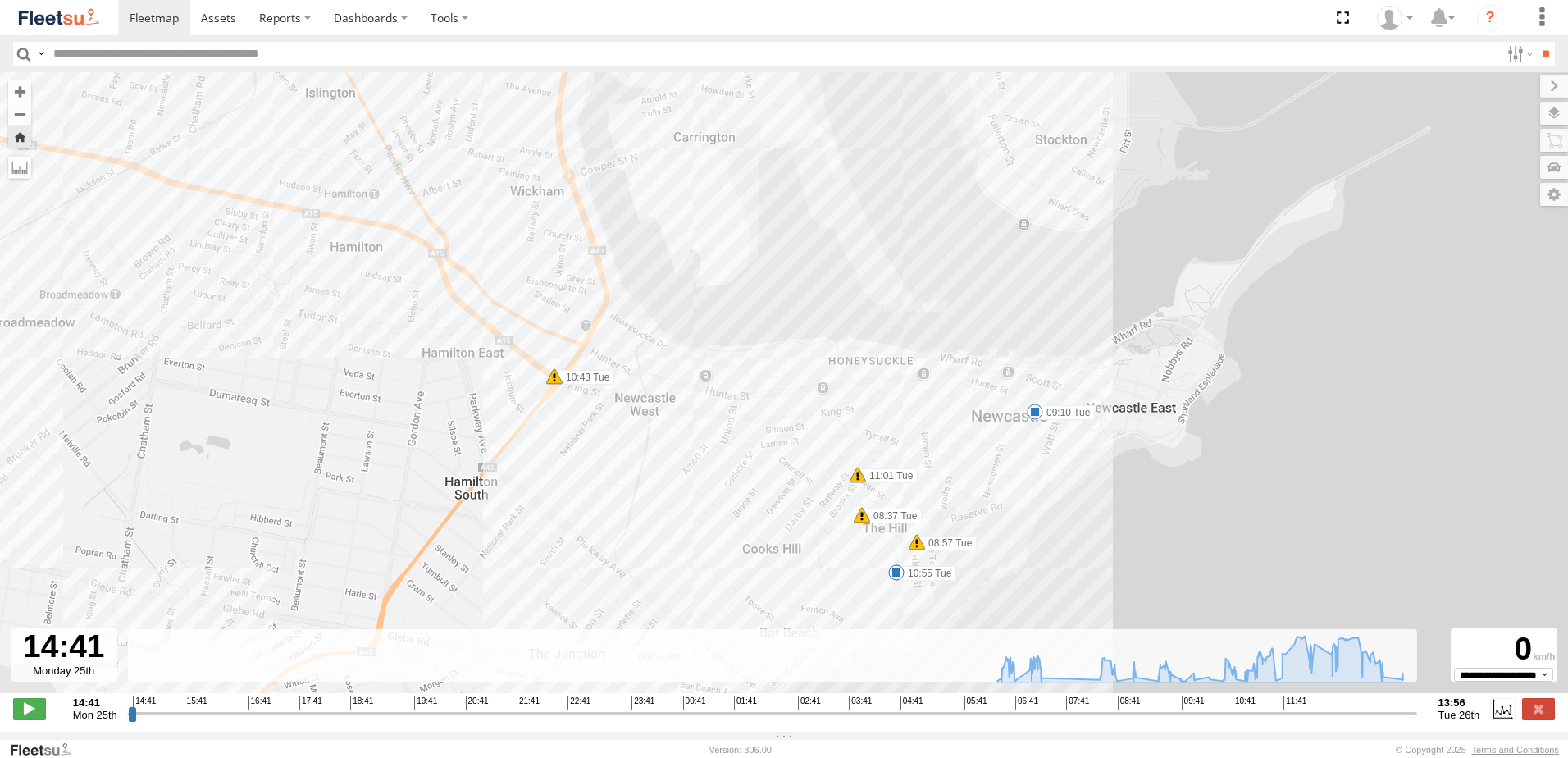
click at [856, 476] on span at bounding box center [858, 474] width 16 height 16
click at [856, 520] on span at bounding box center [861, 515] width 16 height 16
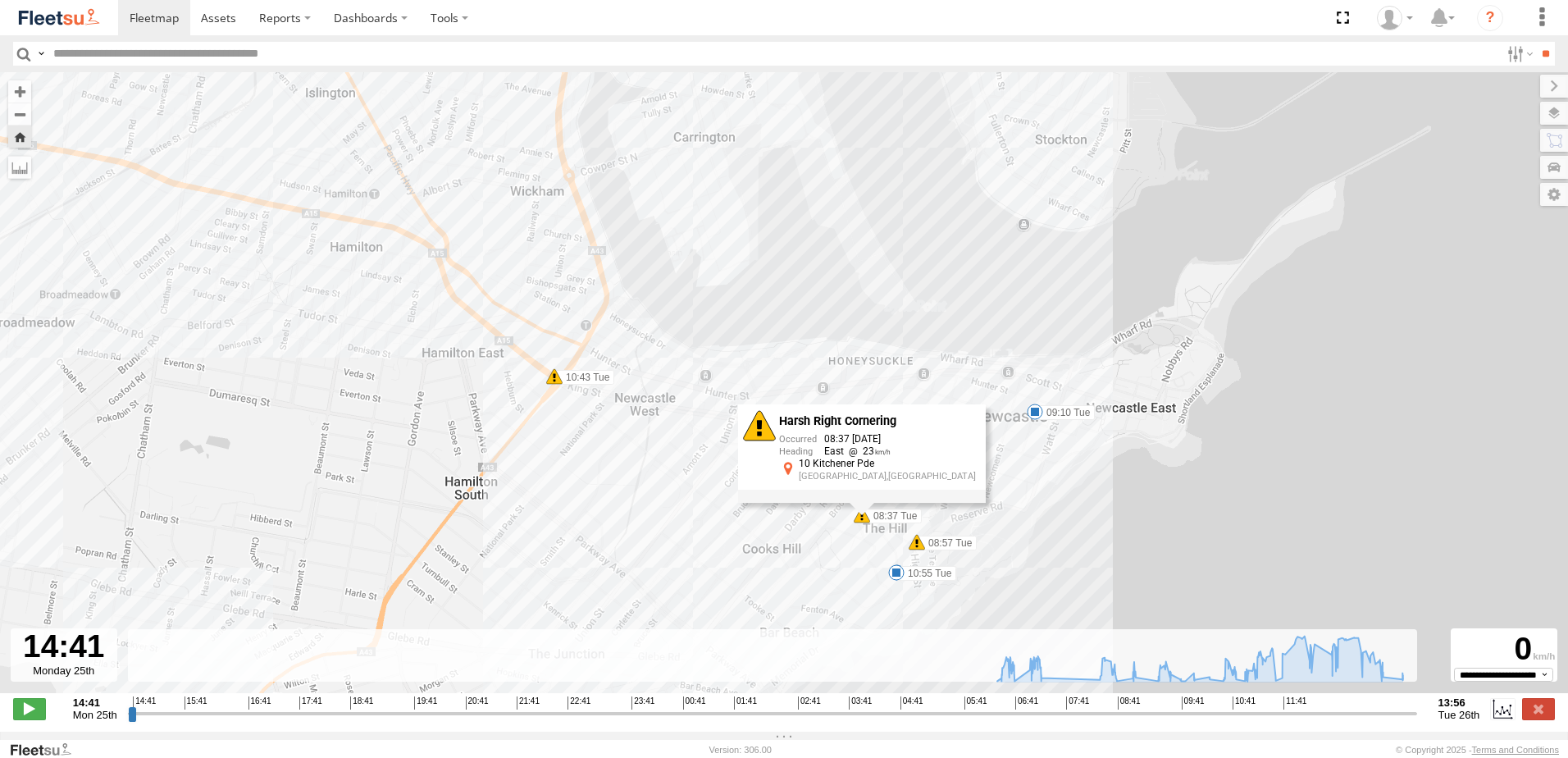
click at [914, 546] on span at bounding box center [916, 542] width 16 height 16
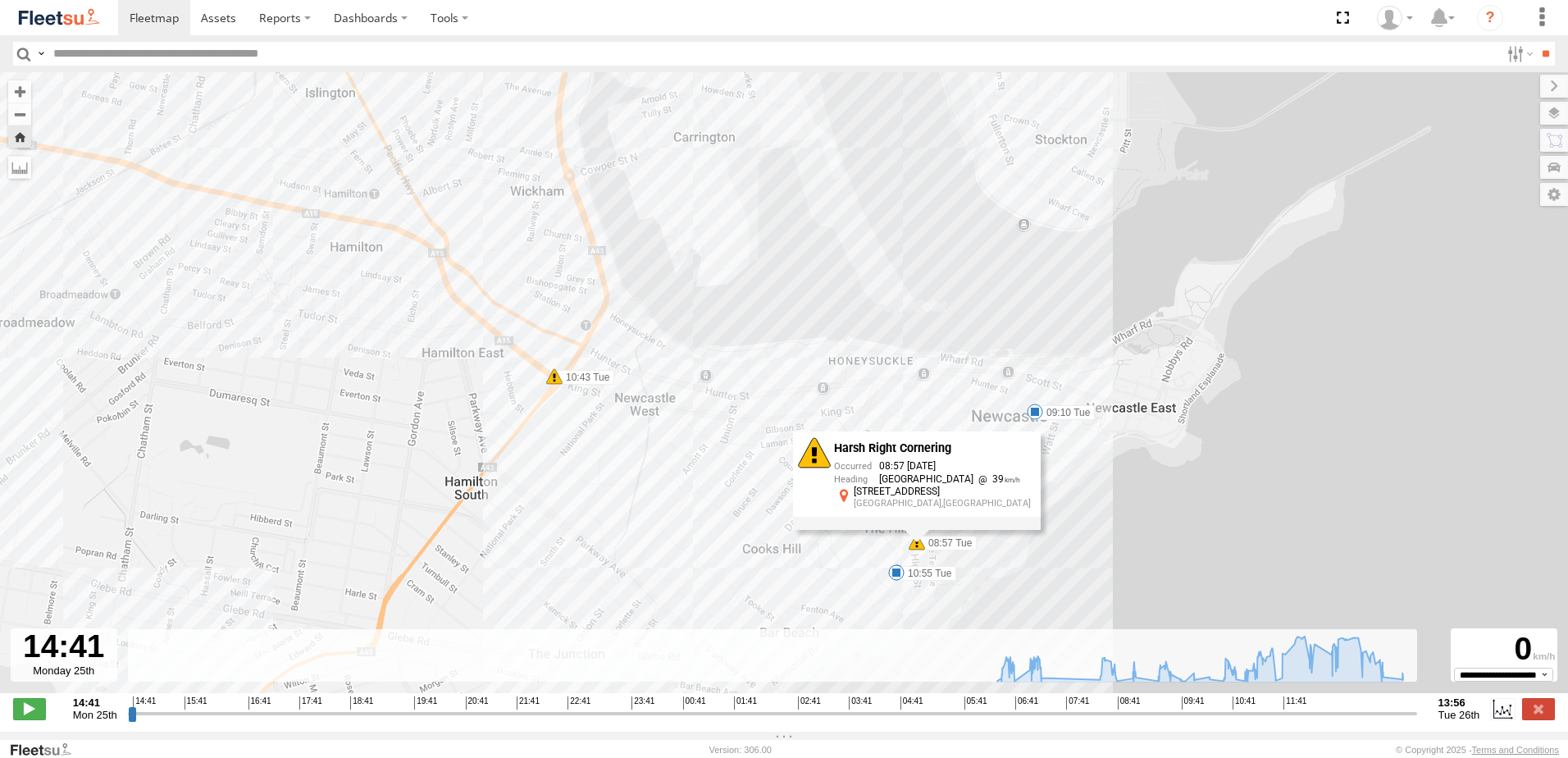
click at [909, 530] on div "Harsh Right Cornering 08:57 [DATE] North East 39 5 Bingle St The Hill,NSW" at bounding box center [916, 481] width 248 height 99
click at [749, 536] on div "LX1 Express Ute 06:45 Tue 06:51 Tue 07:05 Tue 07:08 Tue 08:37 Tue 08:46 Tue 08:…" at bounding box center [784, 391] width 1568 height 638
click at [554, 384] on span at bounding box center [550, 375] width 16 height 16
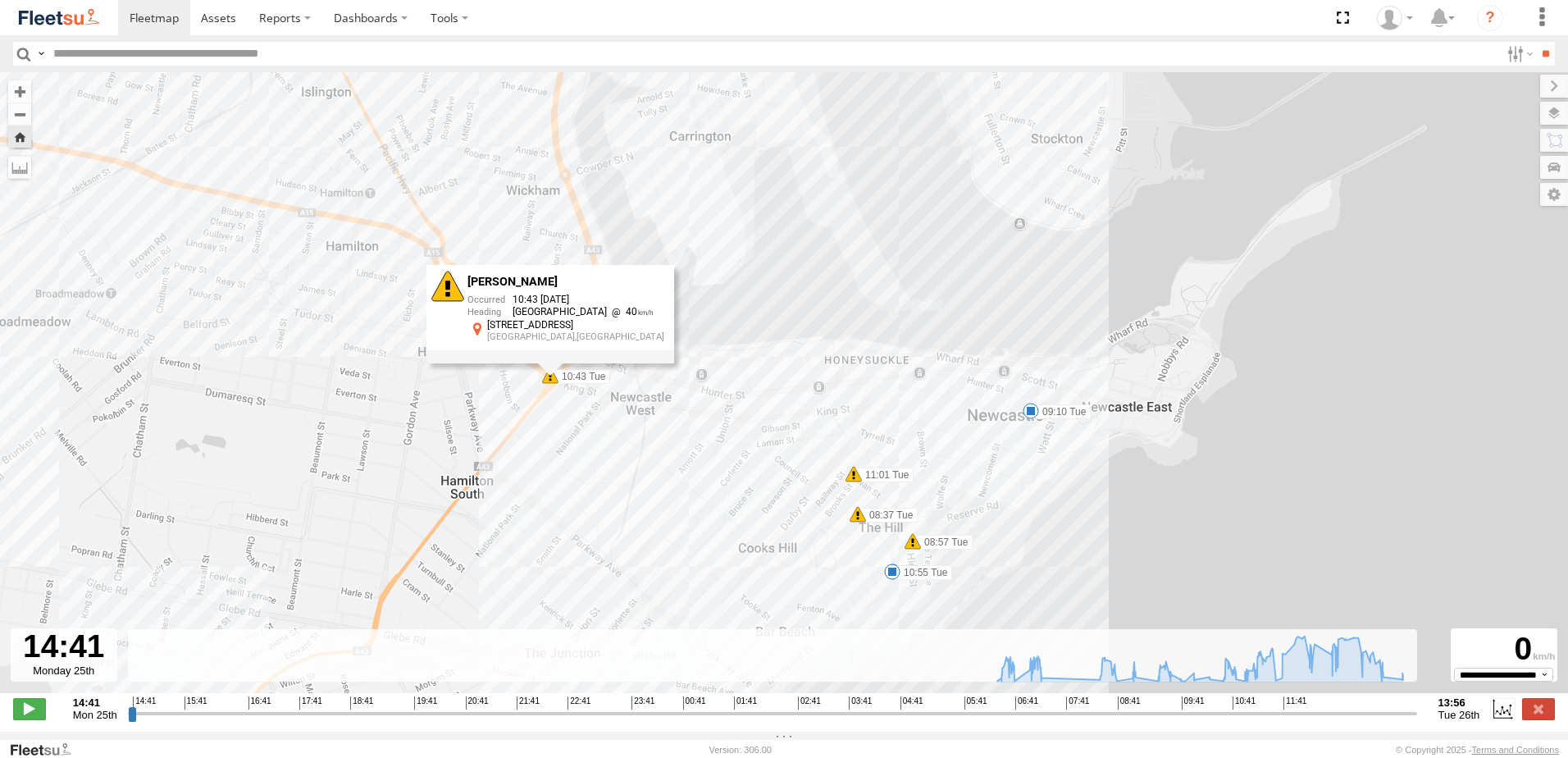
click at [553, 363] on div "[PERSON_NAME] 10:43 [DATE] South East 40 168 Parry St Newcastle West,NSW" at bounding box center [550, 314] width 248 height 99
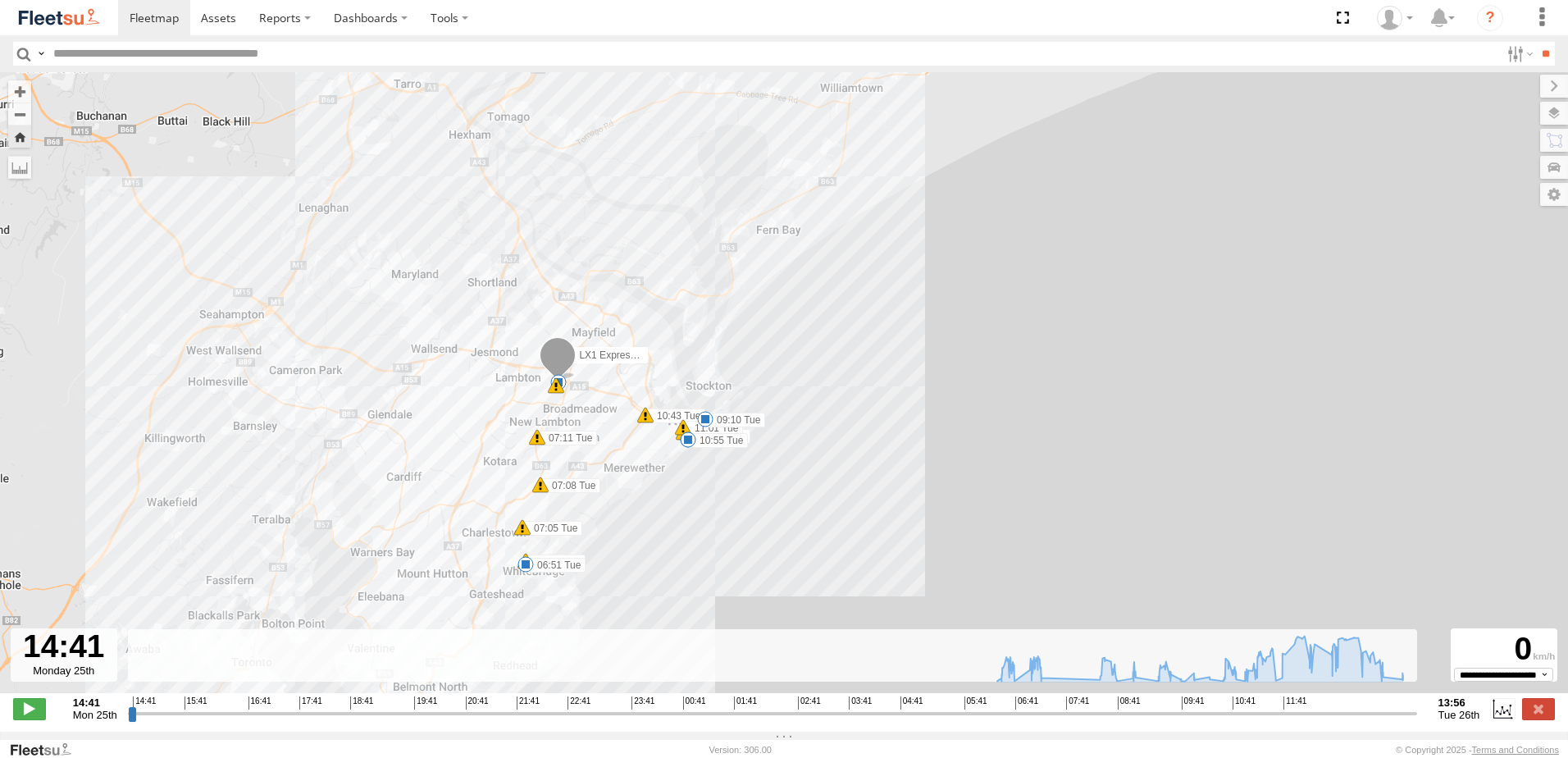
drag, startPoint x: 492, startPoint y: 306, endPoint x: 599, endPoint y: 344, distance: 113.5
click at [599, 344] on div "LX1 Express Ute 06:45 Tue 06:51 Tue 07:05 Tue 07:08 Tue 08:37 Tue 08:46 Tue 08:…" at bounding box center [784, 391] width 1568 height 638
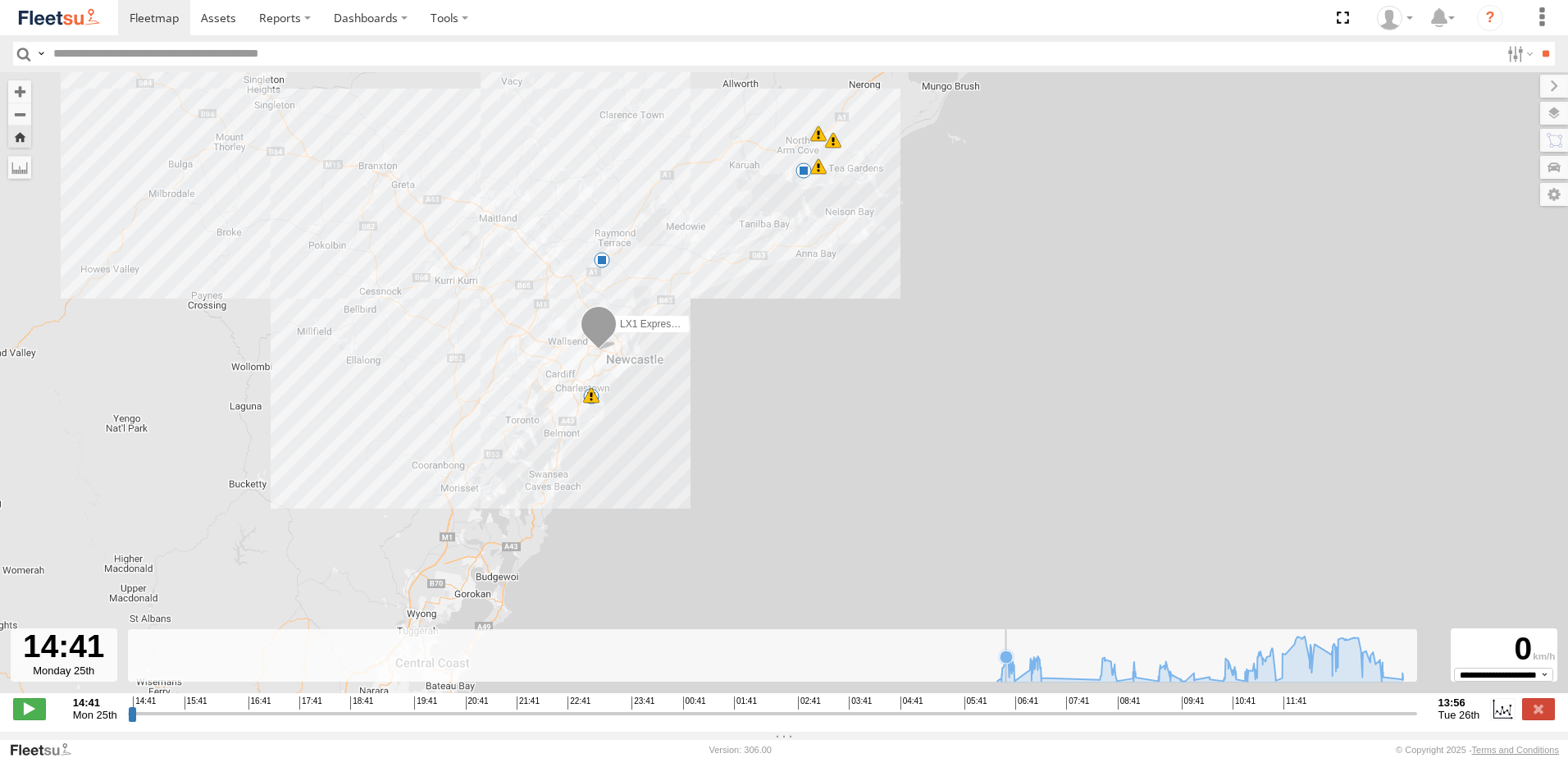
click at [1006, 665] on icon at bounding box center [1006, 656] width 16 height 16
click at [1020, 670] on icon at bounding box center [1200, 658] width 422 height 45
click at [1046, 670] on icon at bounding box center [1200, 658] width 422 height 45
click at [1307, 646] on icon at bounding box center [1304, 638] width 13 height 13
click at [1298, 643] on icon at bounding box center [1297, 635] width 13 height 13
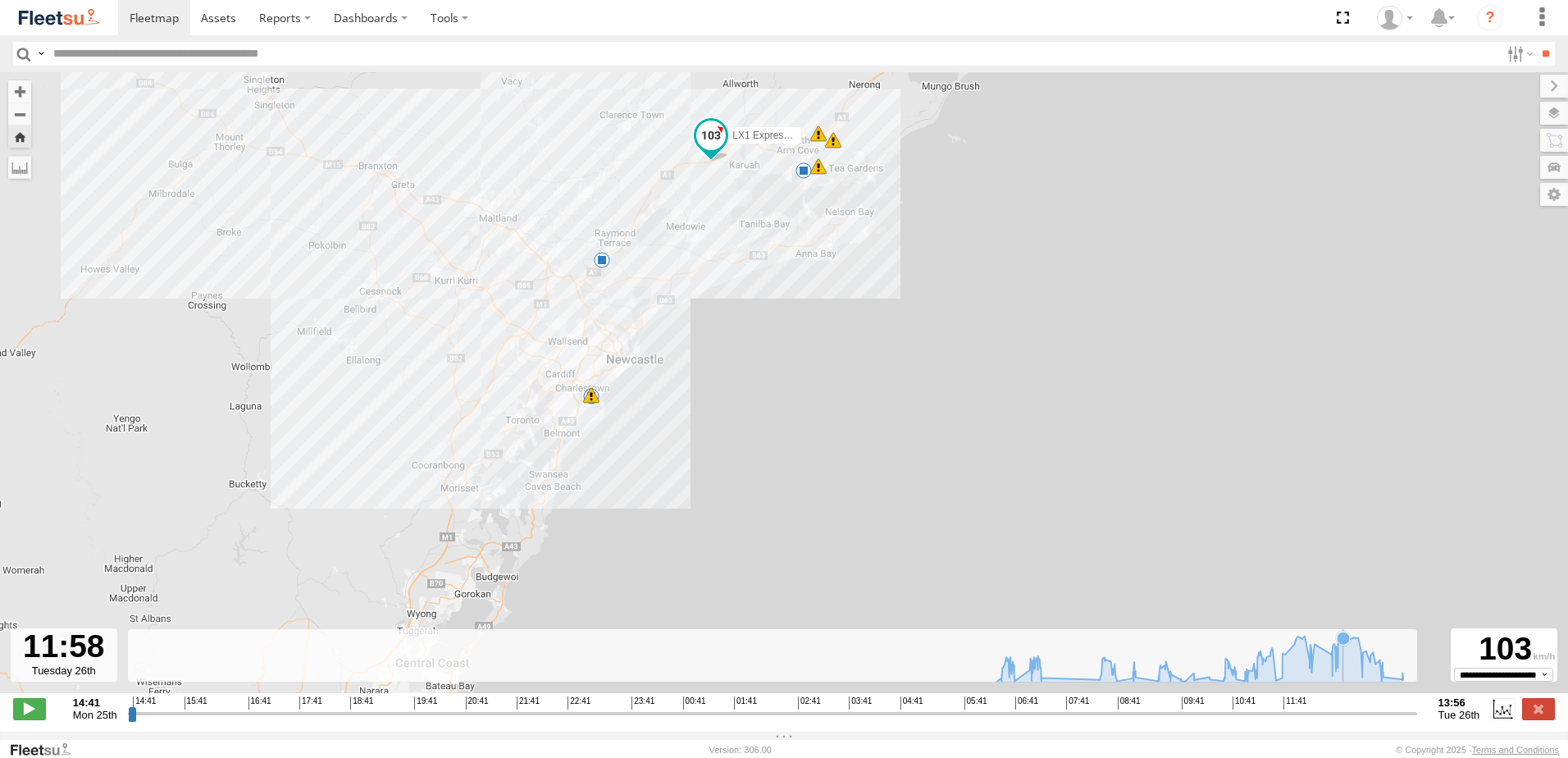
click at [1343, 645] on icon at bounding box center [1343, 637] width 13 height 13
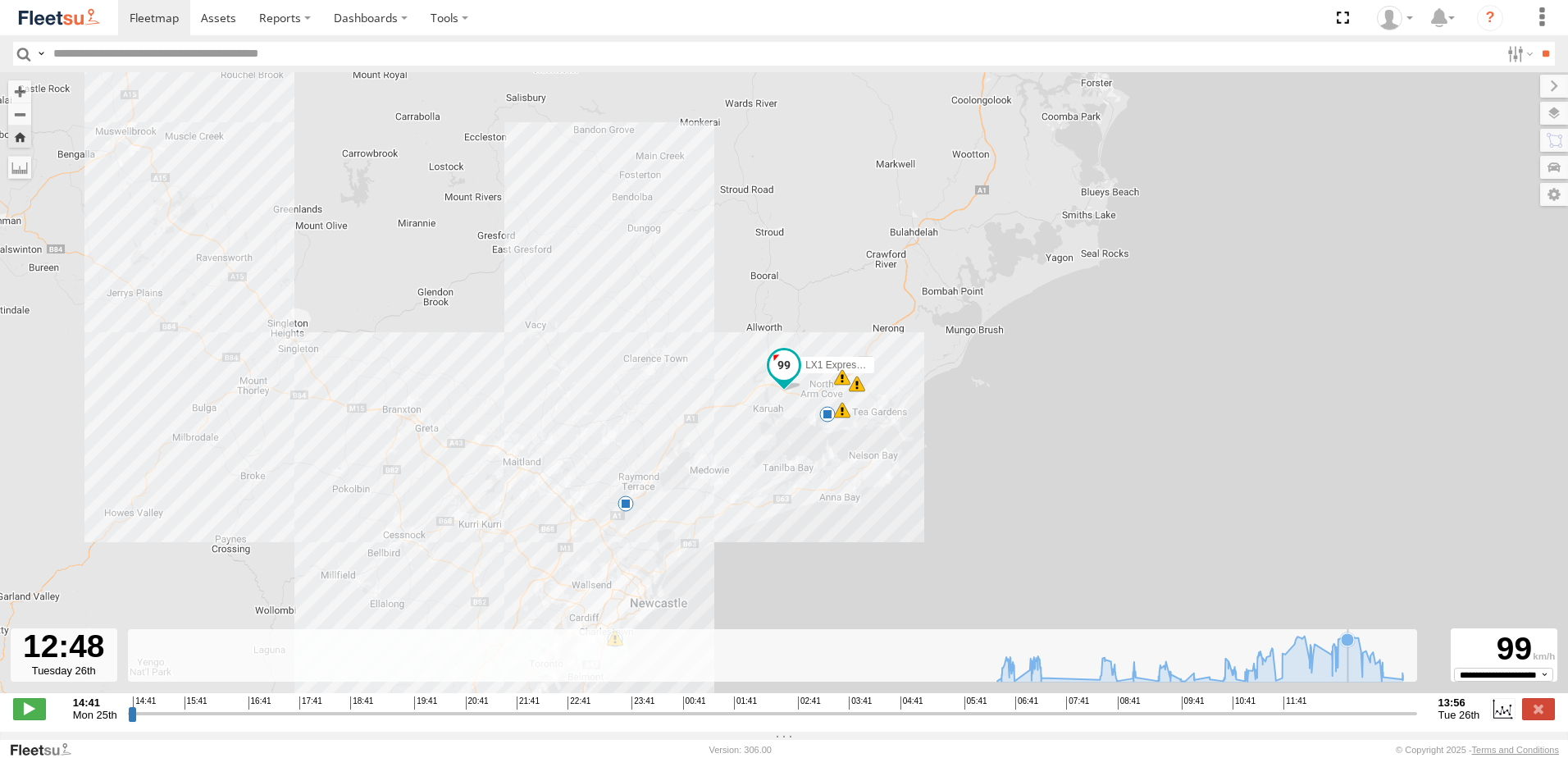
click at [1351, 643] on icon at bounding box center [1347, 639] width 13 height 13
click at [1354, 642] on icon at bounding box center [1354, 637] width 13 height 13
click at [1332, 648] on icon at bounding box center [1332, 646] width 13 height 13
click at [1319, 650] on icon at bounding box center [1314, 643] width 13 height 13
drag, startPoint x: 1311, startPoint y: 656, endPoint x: 1300, endPoint y: 658, distance: 11.2
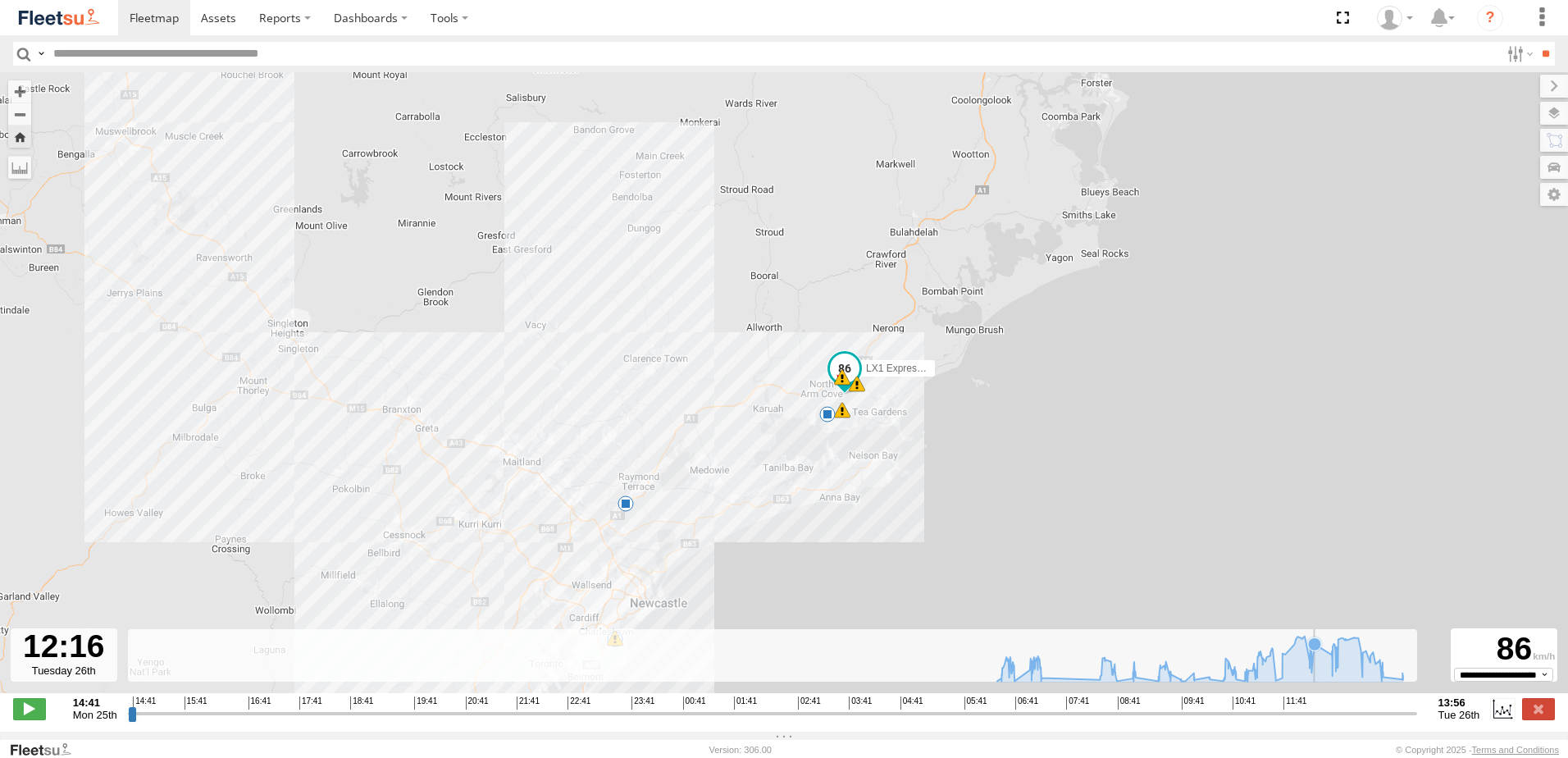
click at [1309, 657] on g at bounding box center [1200, 658] width 422 height 47
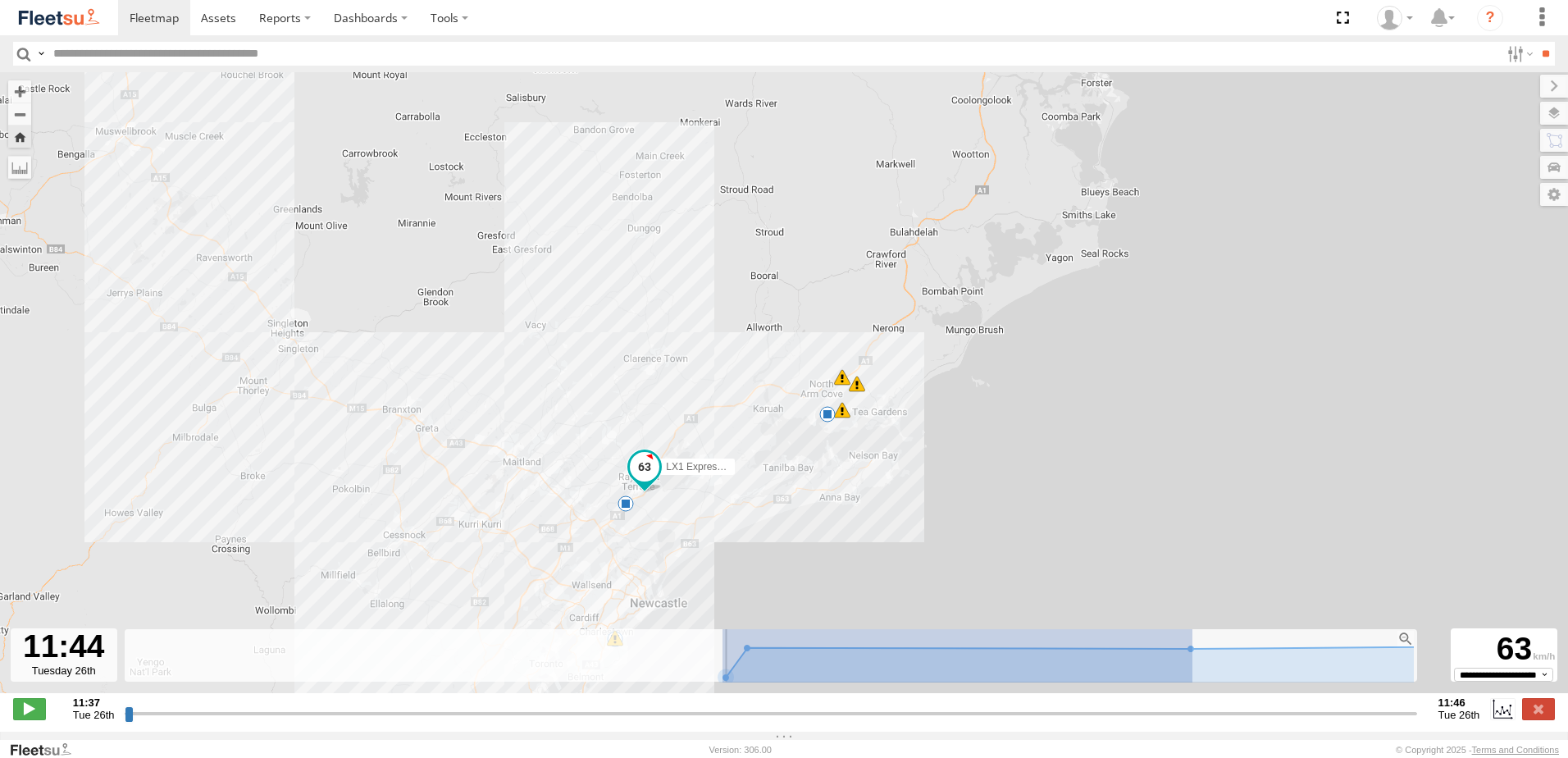
drag, startPoint x: 1193, startPoint y: 652, endPoint x: 807, endPoint y: 645, distance: 386.1
click at [798, 645] on icon "Created with Highcharts 6.0.7 Reset zoom level 1:1 Reset zoom [DOMAIN_NAME]" at bounding box center [769, 655] width 1289 height 54
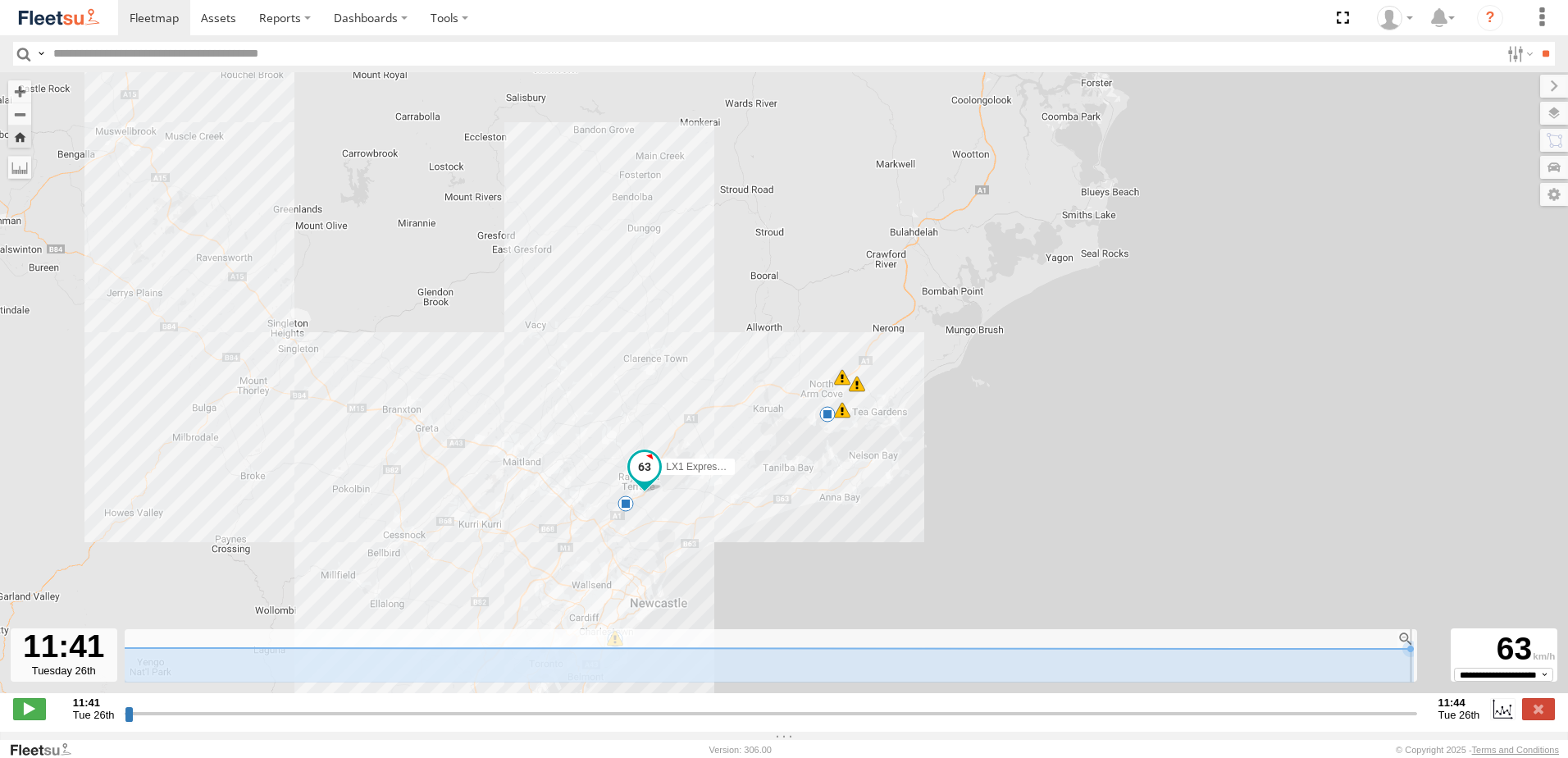
click at [793, 643] on rect at bounding box center [769, 655] width 1289 height 54
click at [19, 719] on span at bounding box center [29, 708] width 33 height 21
type input "**********"
click at [1542, 711] on label at bounding box center [1538, 708] width 33 height 21
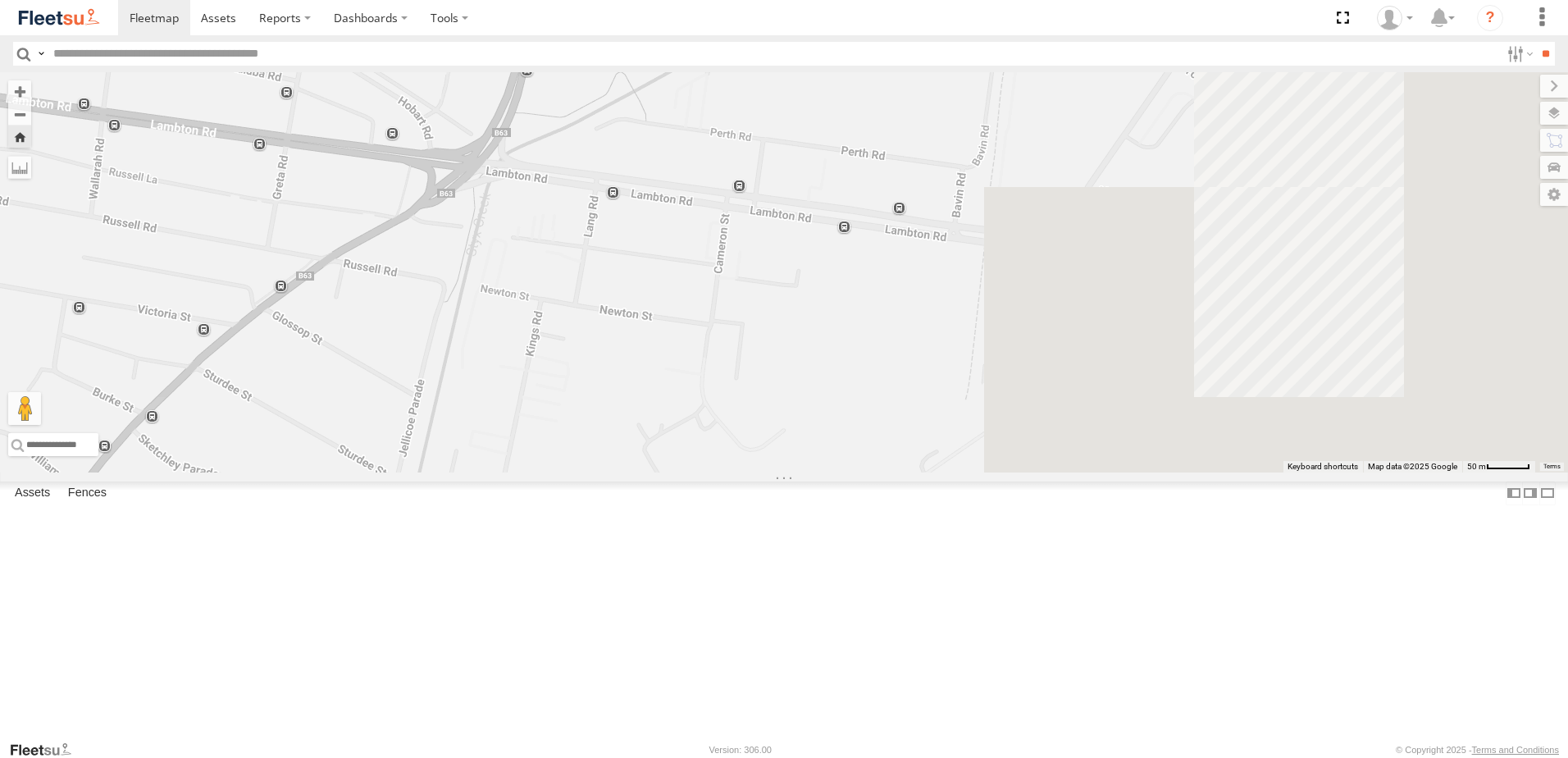
drag, startPoint x: 1445, startPoint y: 299, endPoint x: 647, endPoint y: 474, distance: 817.0
click at [647, 472] on div at bounding box center [784, 272] width 1568 height 400
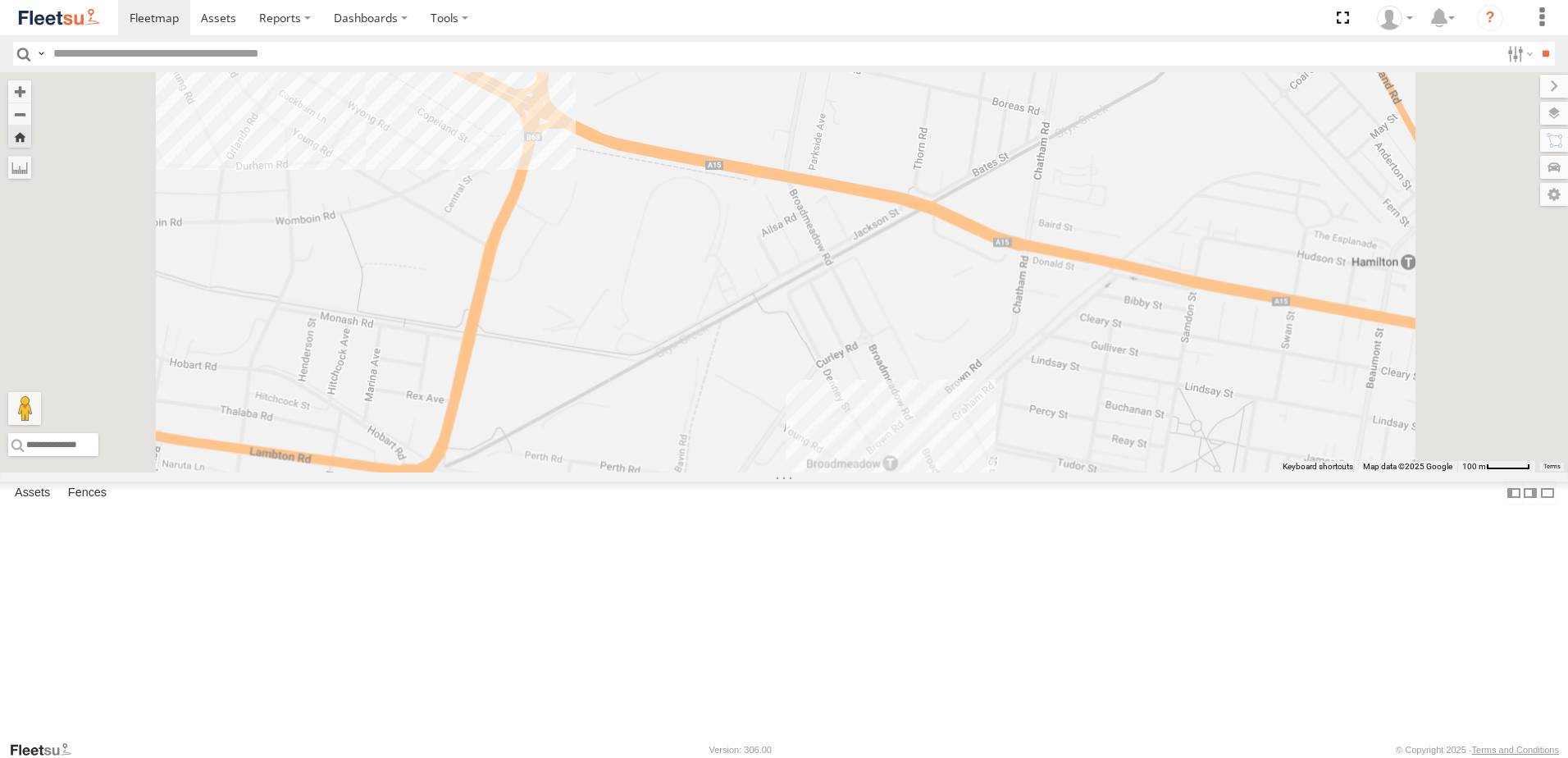
drag, startPoint x: 976, startPoint y: 324, endPoint x: 943, endPoint y: 567, distance: 245.2
click at [943, 472] on div at bounding box center [784, 272] width 1568 height 400
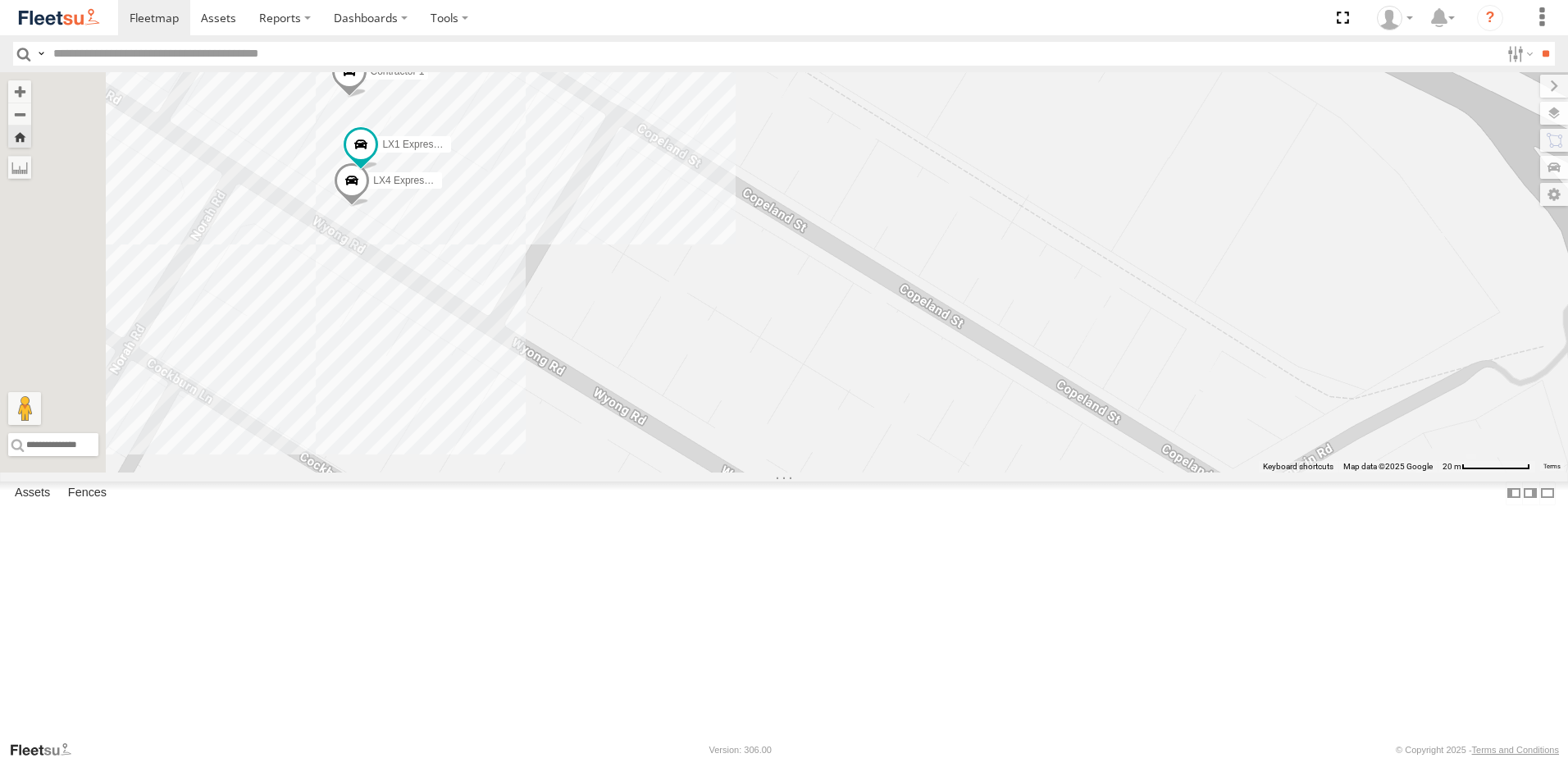
drag, startPoint x: 568, startPoint y: 225, endPoint x: 571, endPoint y: 364, distance: 139.0
click at [571, 364] on div "Little Truck L3 Plasterboard Truck Contractor 1 LX4 Express Ute LX1 Express Ute" at bounding box center [784, 272] width 1568 height 400
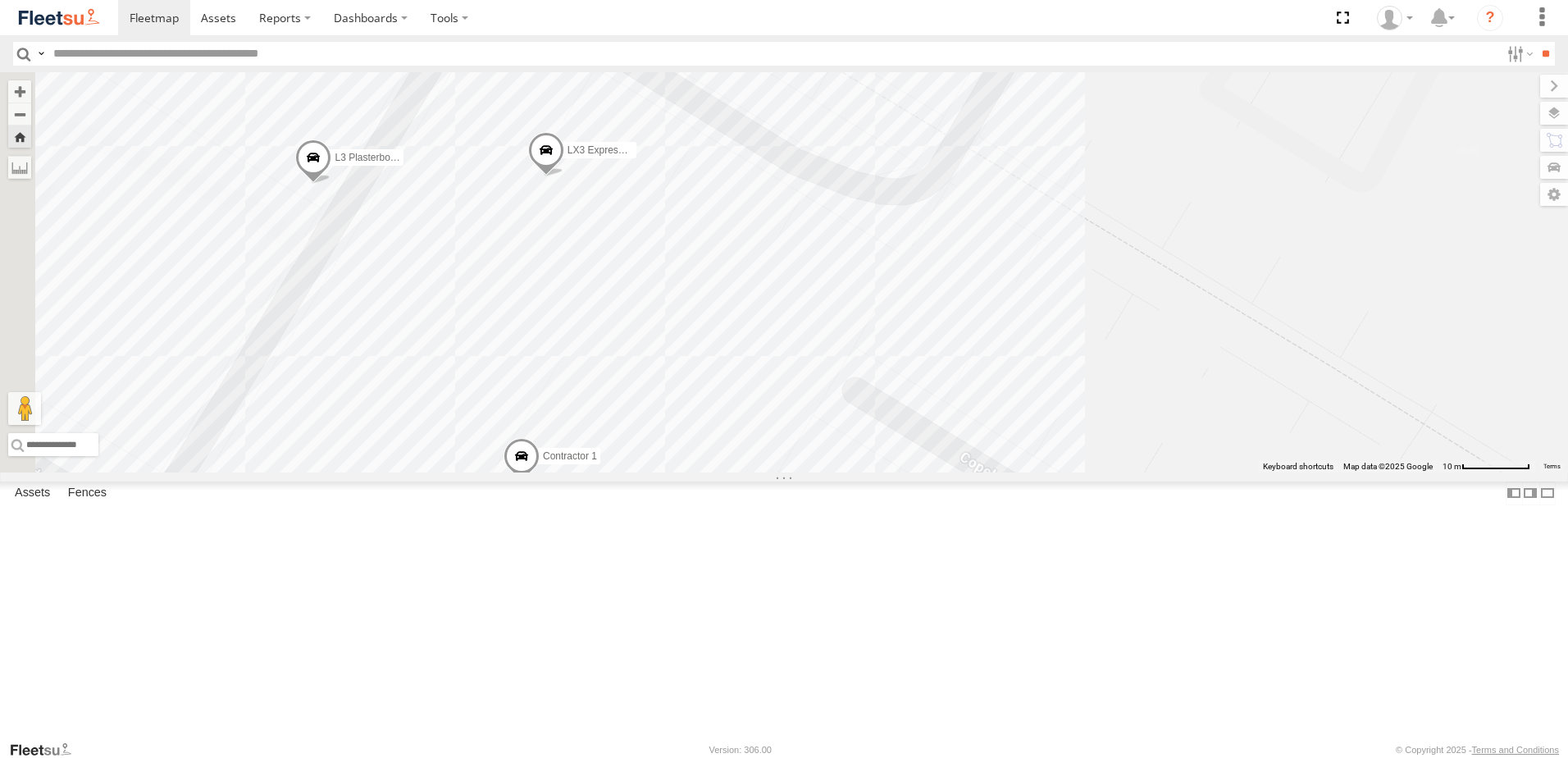
drag, startPoint x: 624, startPoint y: 248, endPoint x: 871, endPoint y: 633, distance: 457.4
click at [871, 472] on div "L3 Plasterboard Truck LX4 Express Ute LX3 Express Ute LX1 Express Ute Contracto…" at bounding box center [784, 272] width 1568 height 400
